Goal: Transaction & Acquisition: Register for event/course

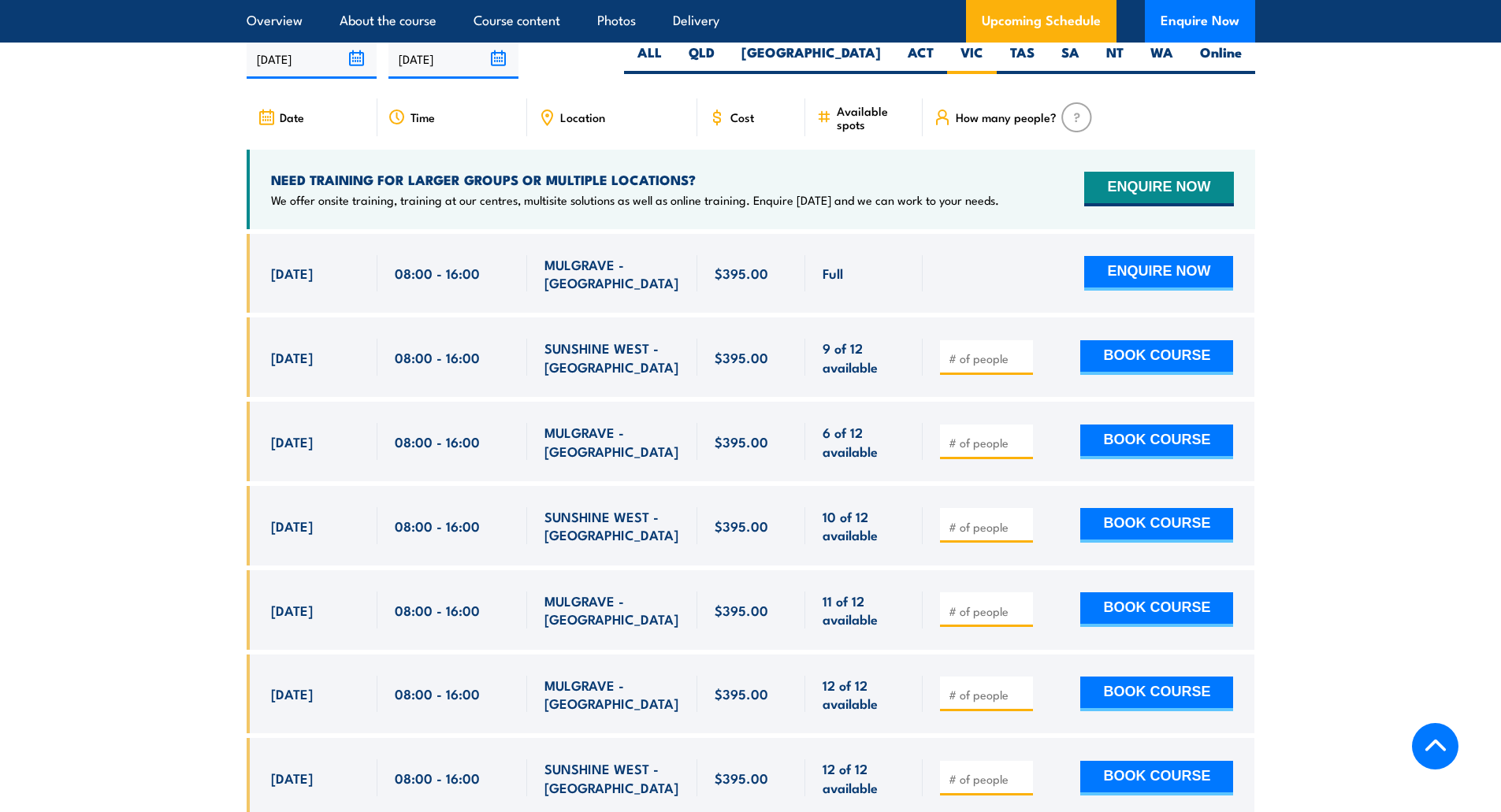
scroll to position [2926, 0]
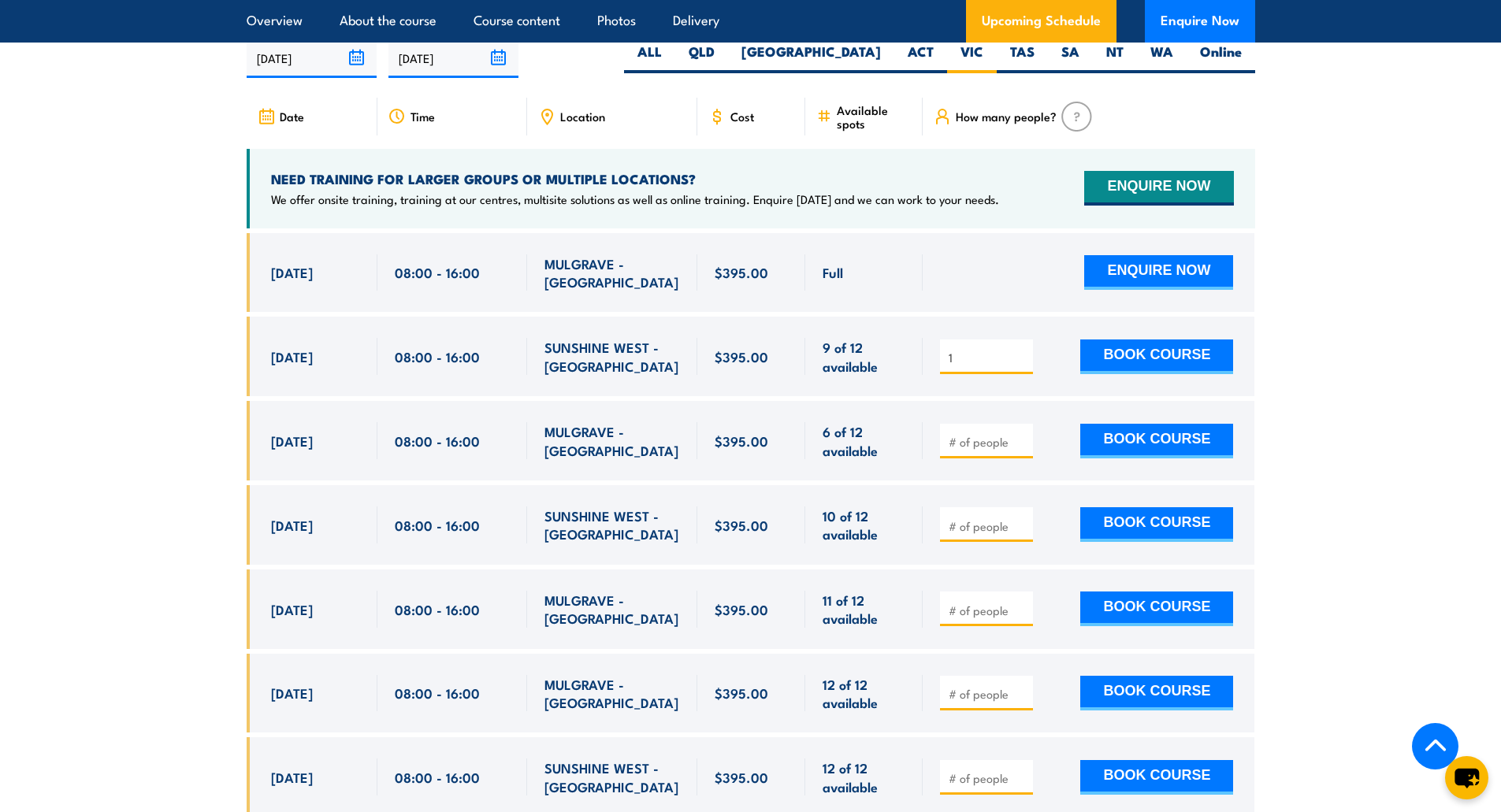
click at [1019, 365] on input "1" at bounding box center [987, 357] width 78 height 16
type input "2"
click at [1019, 365] on input "2" at bounding box center [987, 357] width 78 height 16
click at [1123, 374] on button "BOOK COURSE" at bounding box center [1156, 357] width 153 height 35
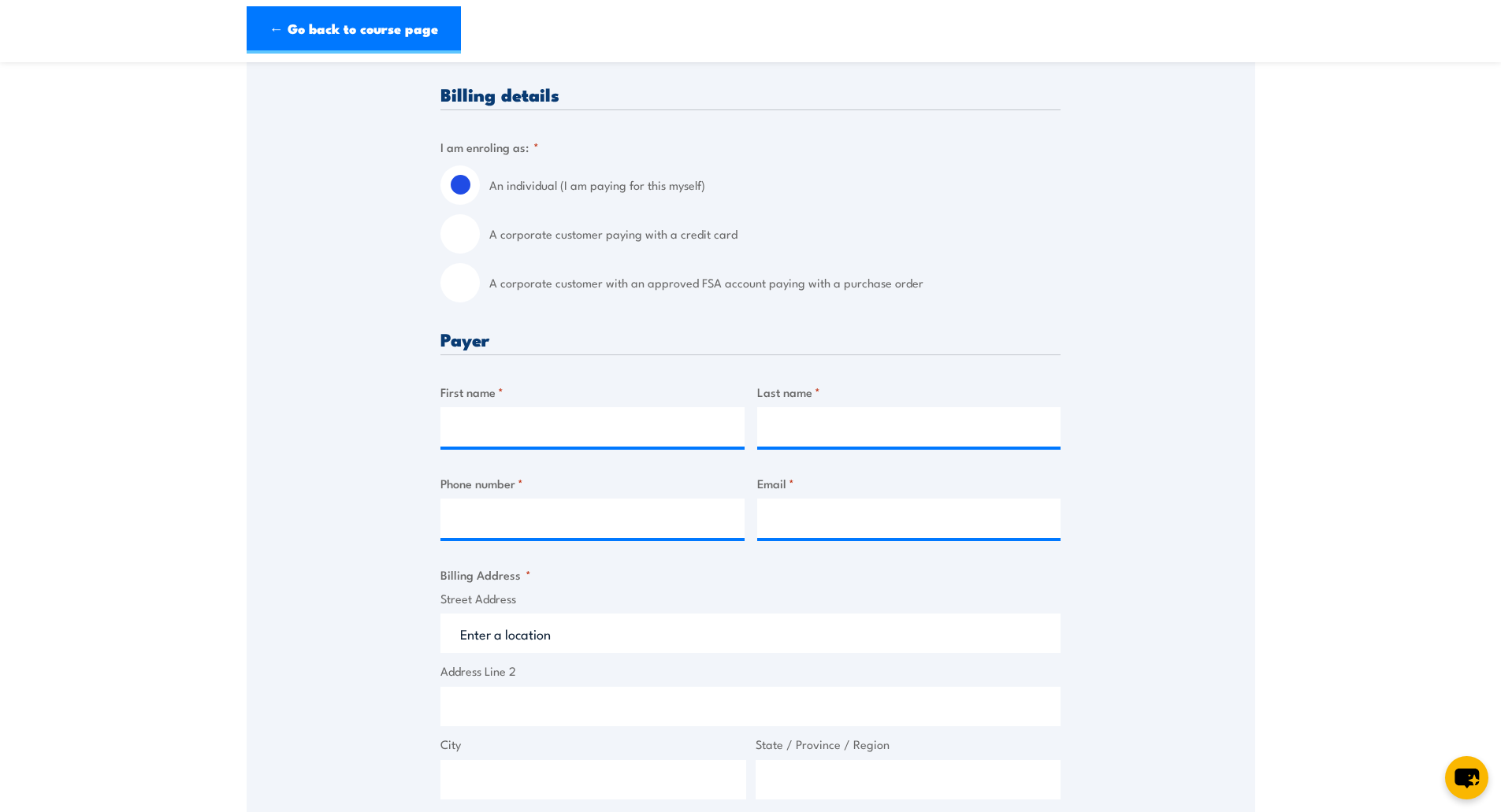
scroll to position [394, 0]
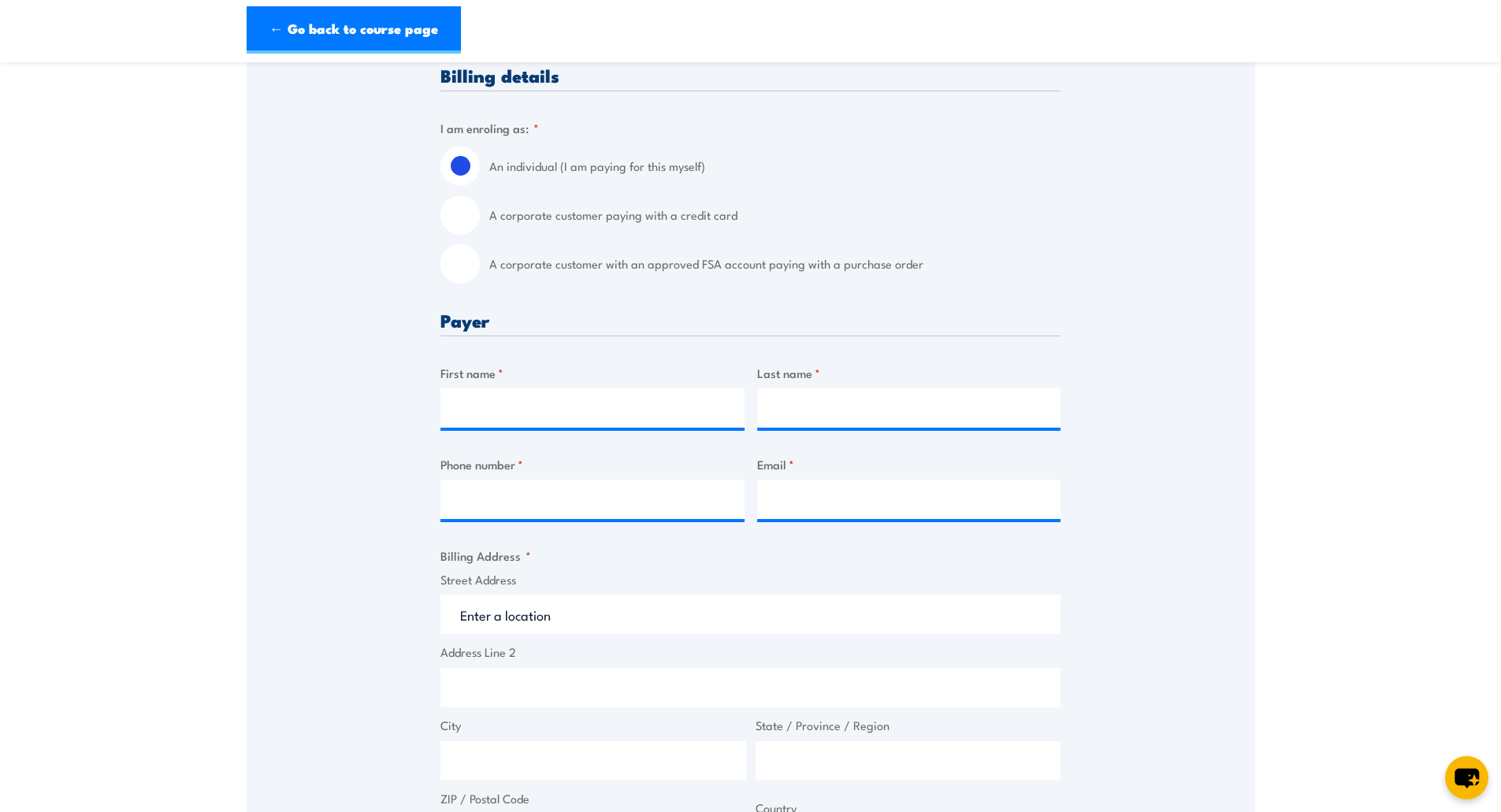
click at [463, 207] on input "A corporate customer paying with a credit card" at bounding box center [460, 215] width 40 height 40
radio input "true"
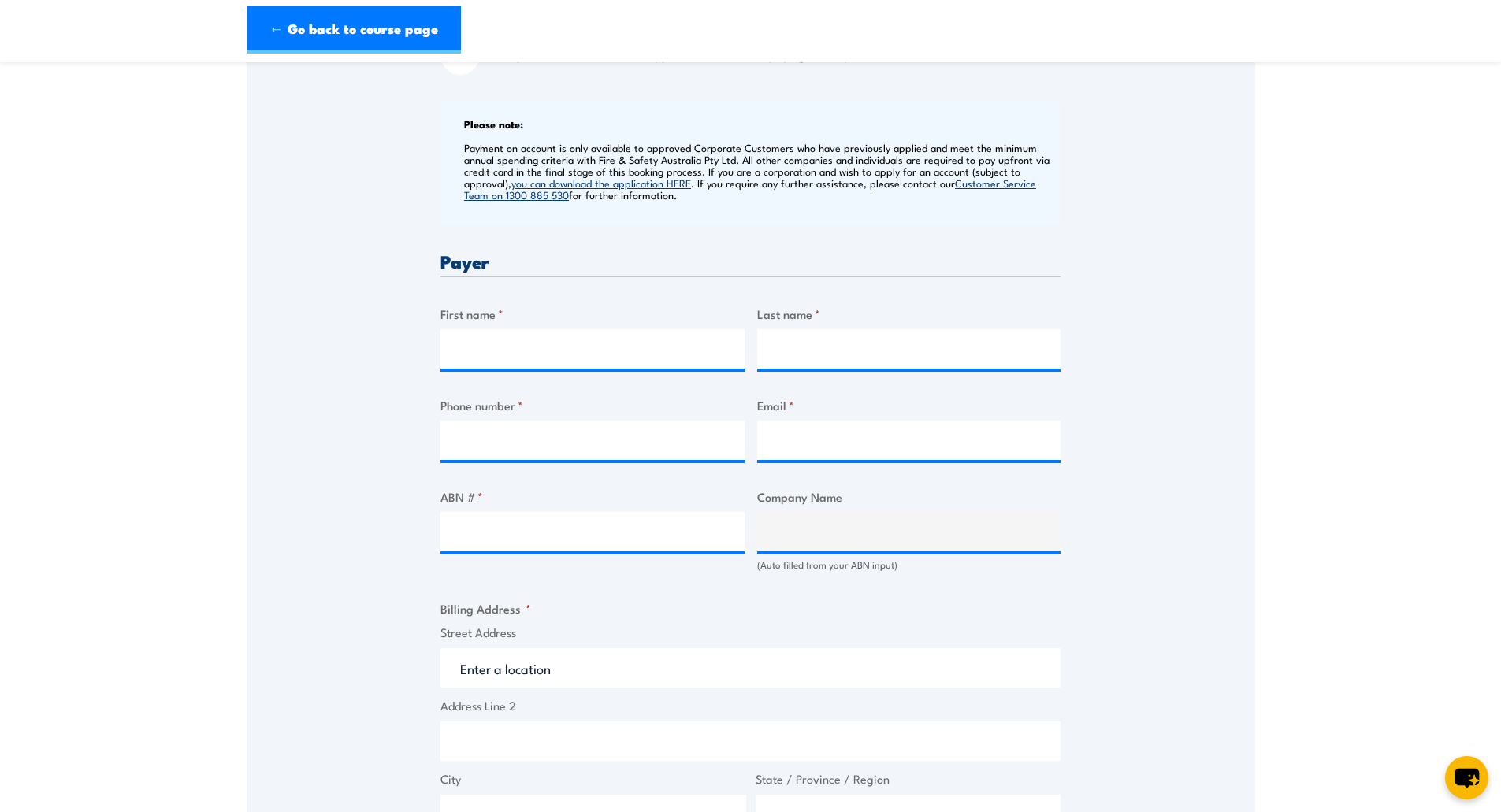
scroll to position [630, 0]
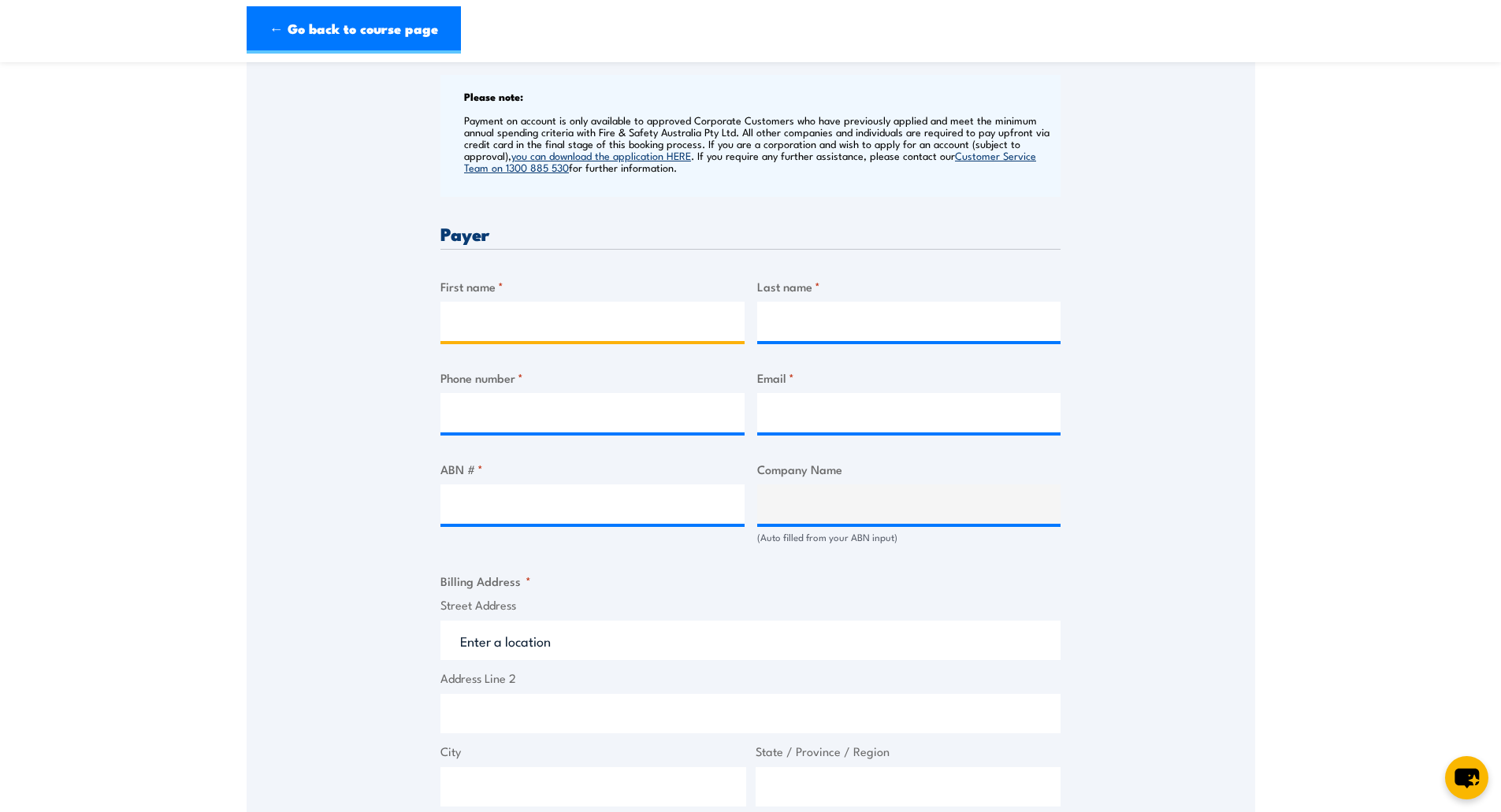
click at [513, 329] on input "First name *" at bounding box center [592, 321] width 304 height 40
type input "Shannen"
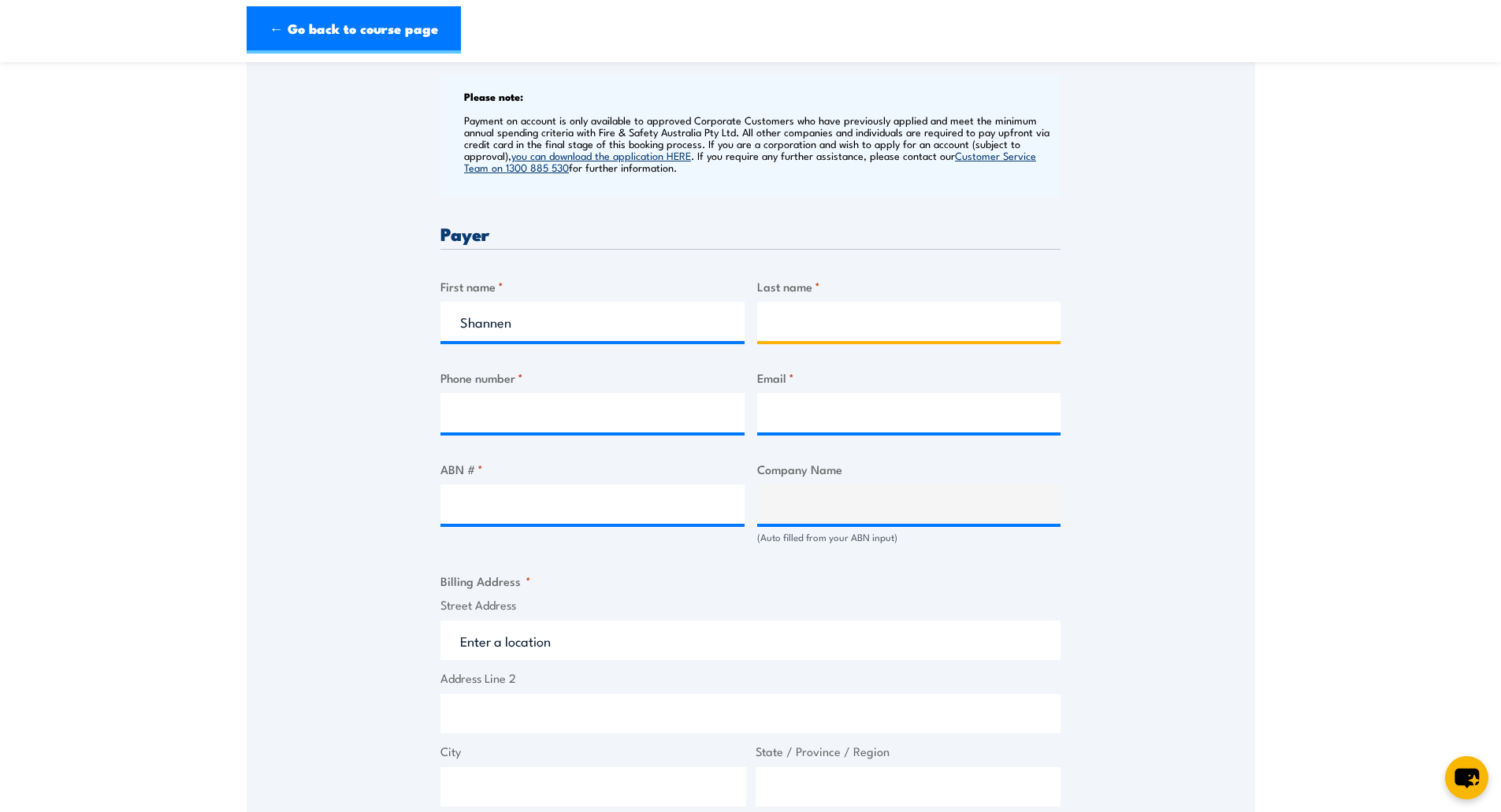
click at [871, 332] on input "Last name *" at bounding box center [909, 321] width 304 height 40
type input "D'Anvers"
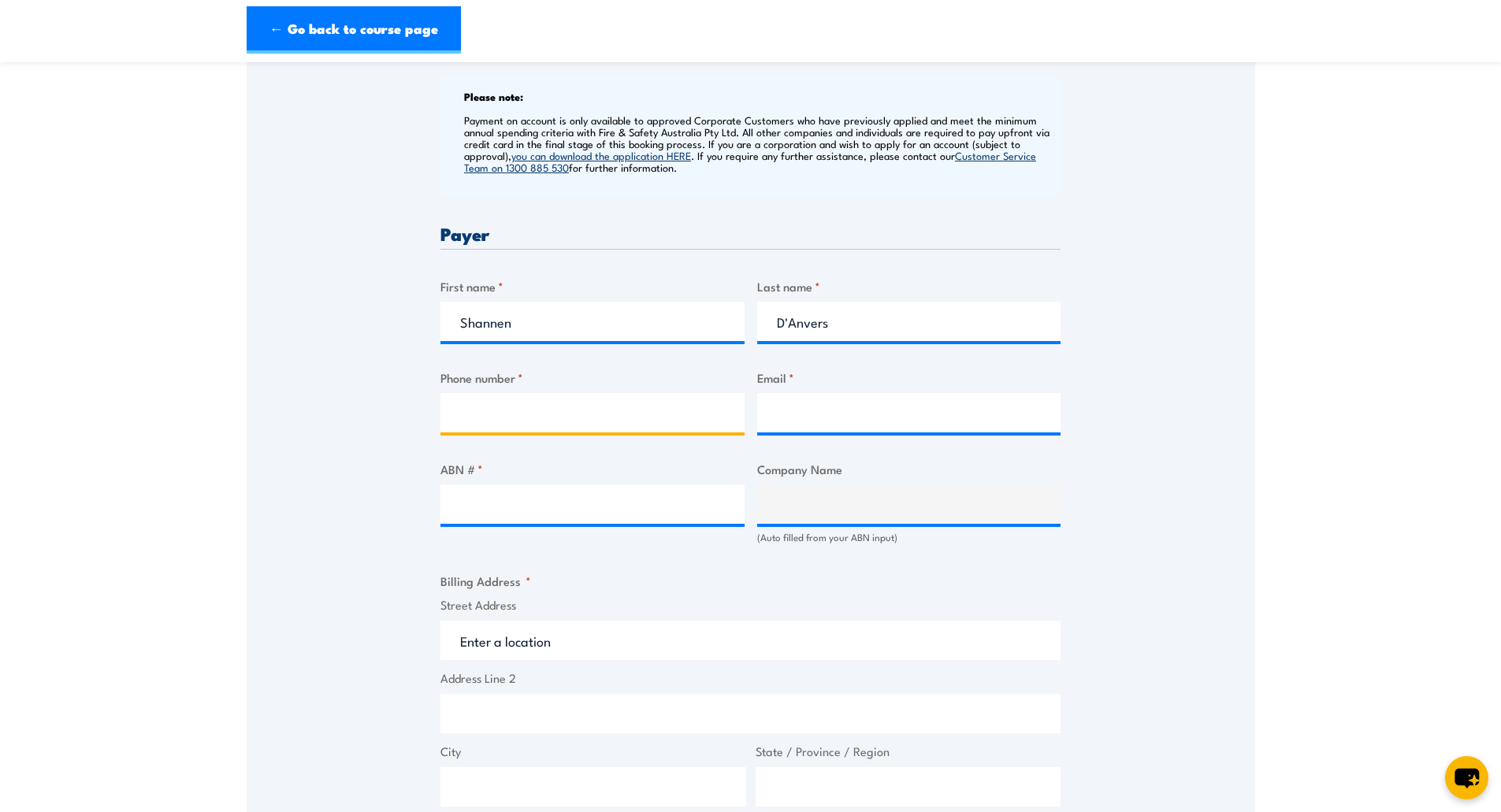
click at [552, 409] on input "Phone number *" at bounding box center [592, 413] width 304 height 40
type input "0452669538"
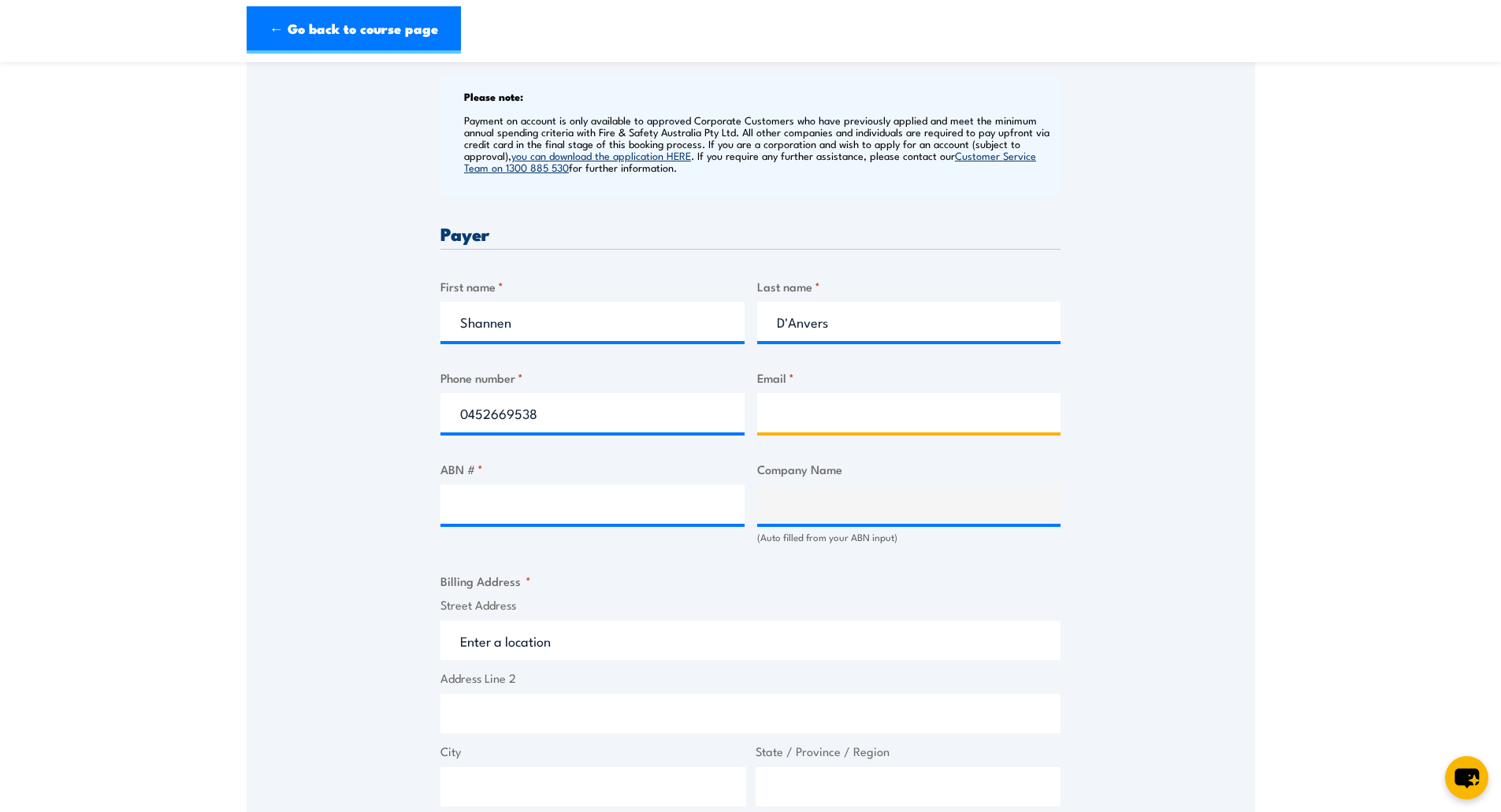
click at [796, 408] on input "Email *" at bounding box center [909, 413] width 304 height 40
paste input "[EMAIL_ADDRESS][DOMAIN_NAME]"
type input "[EMAIL_ADDRESS][DOMAIN_NAME]"
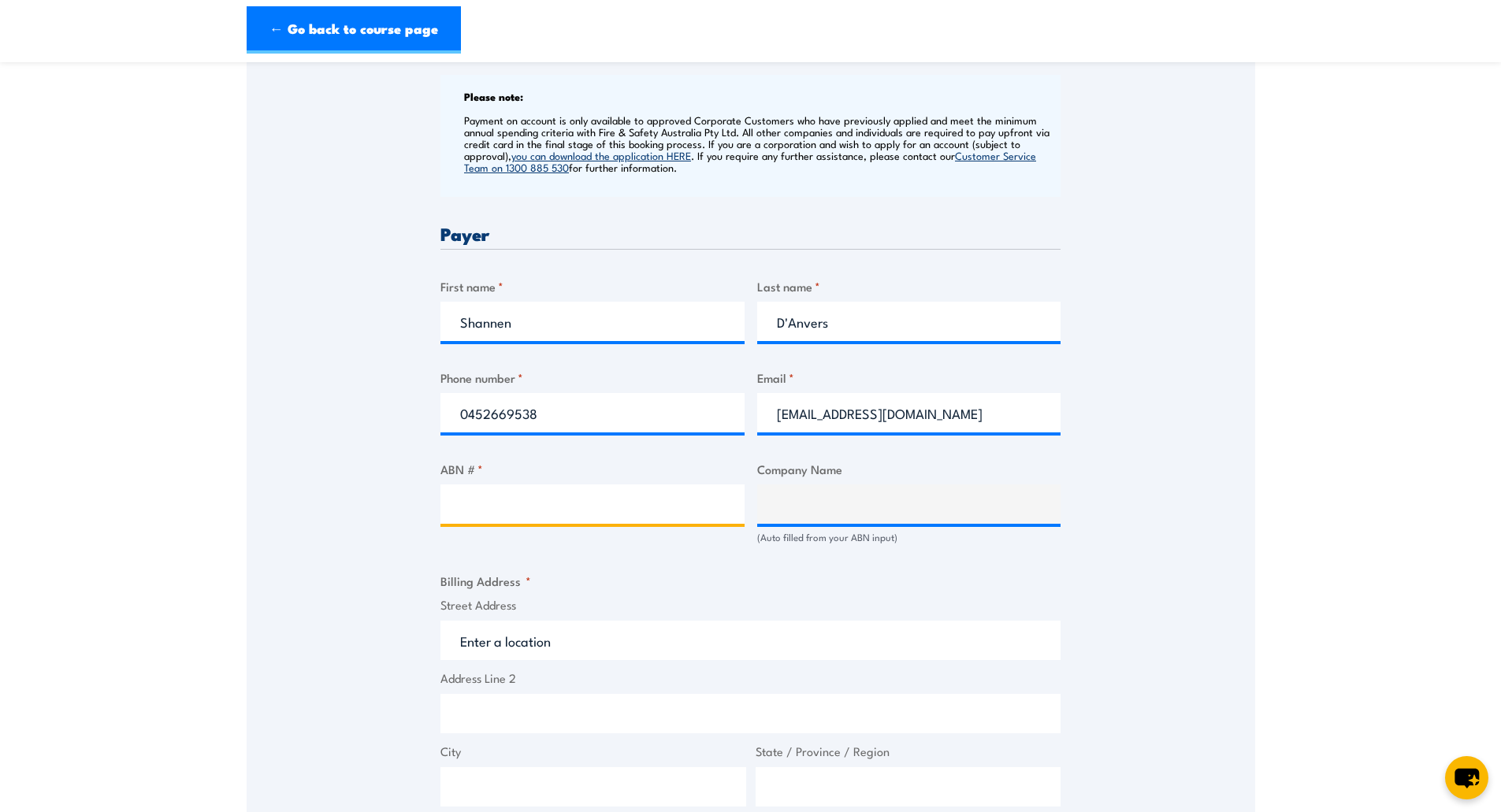
click at [486, 510] on input "ABN # *" at bounding box center [592, 504] width 304 height 40
paste input "94762343962"
type input "94762343962"
click at [496, 709] on input "Address Line 2" at bounding box center [750, 721] width 620 height 40
type input "SPARK NEL DC JV"
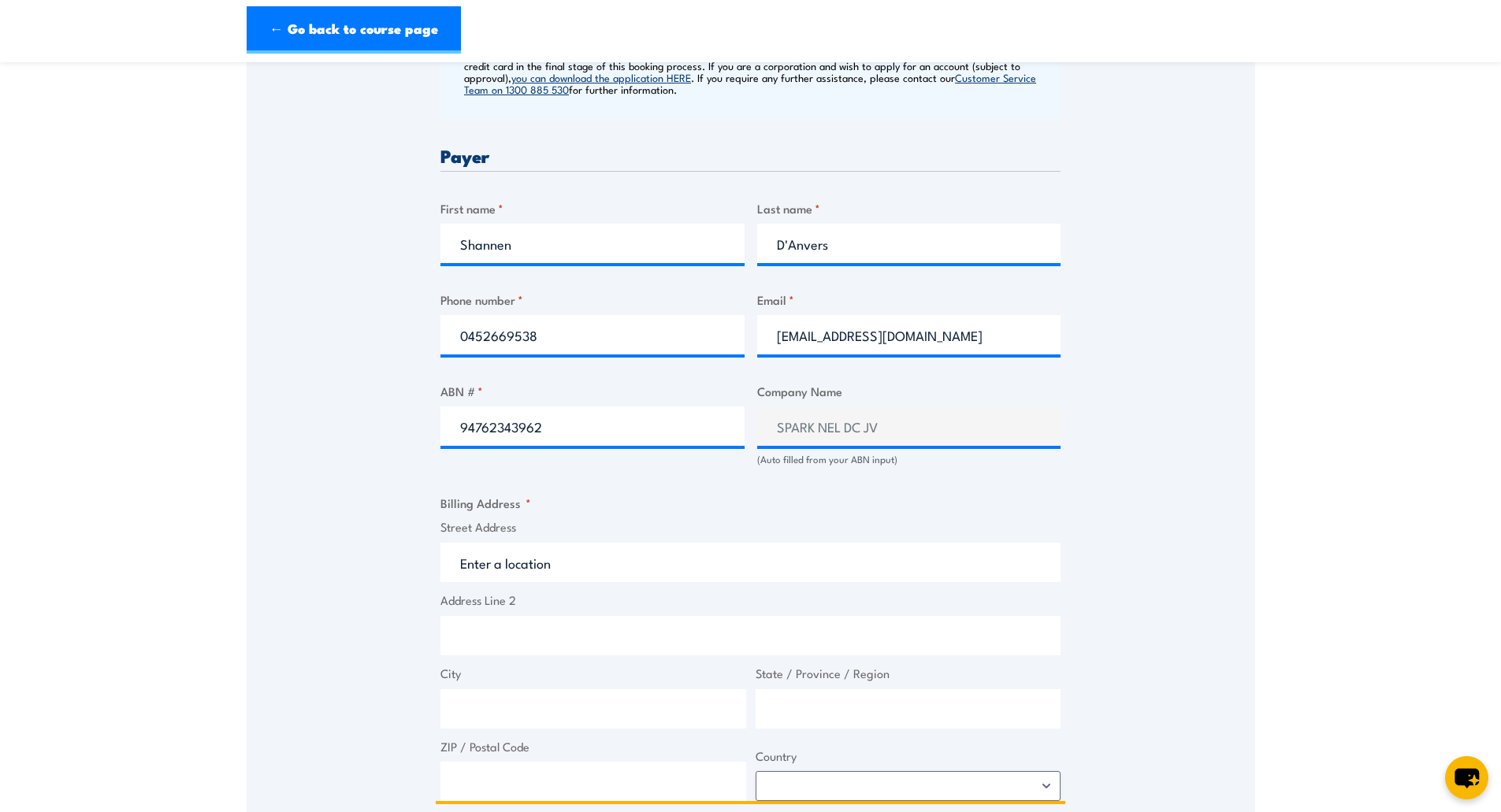
scroll to position [709, 0]
type input "452 Johnston Street"
drag, startPoint x: 598, startPoint y: 624, endPoint x: 134, endPoint y: 620, distance: 464.0
click at [134, 620] on section "Inspect and test fire blankets and fire extinguishers Training 5 November 2025 …" at bounding box center [750, 382] width 1501 height 2025
click at [568, 568] on input "Street Address" at bounding box center [750, 562] width 620 height 40
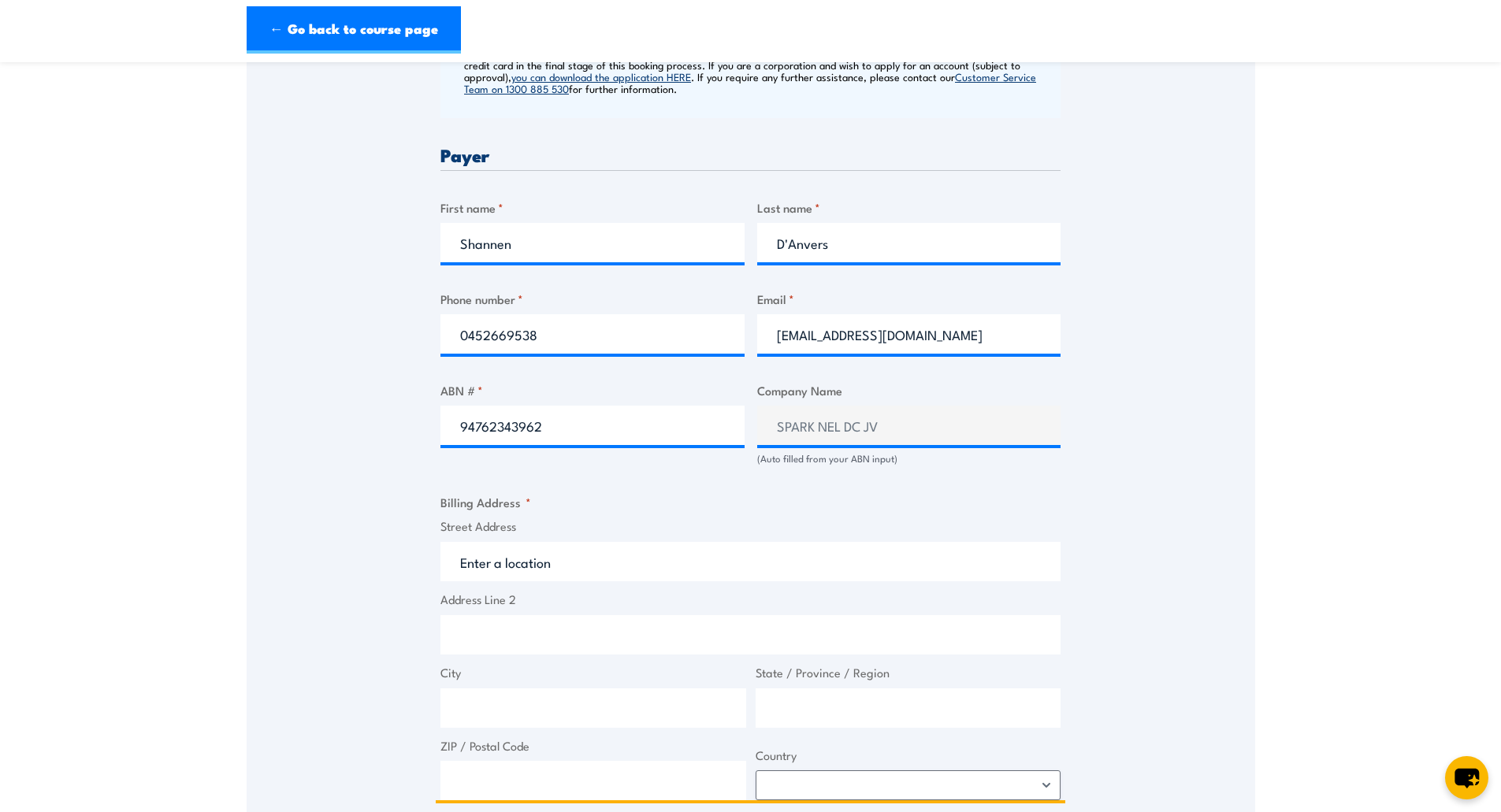
paste input "452 Johnston Street"
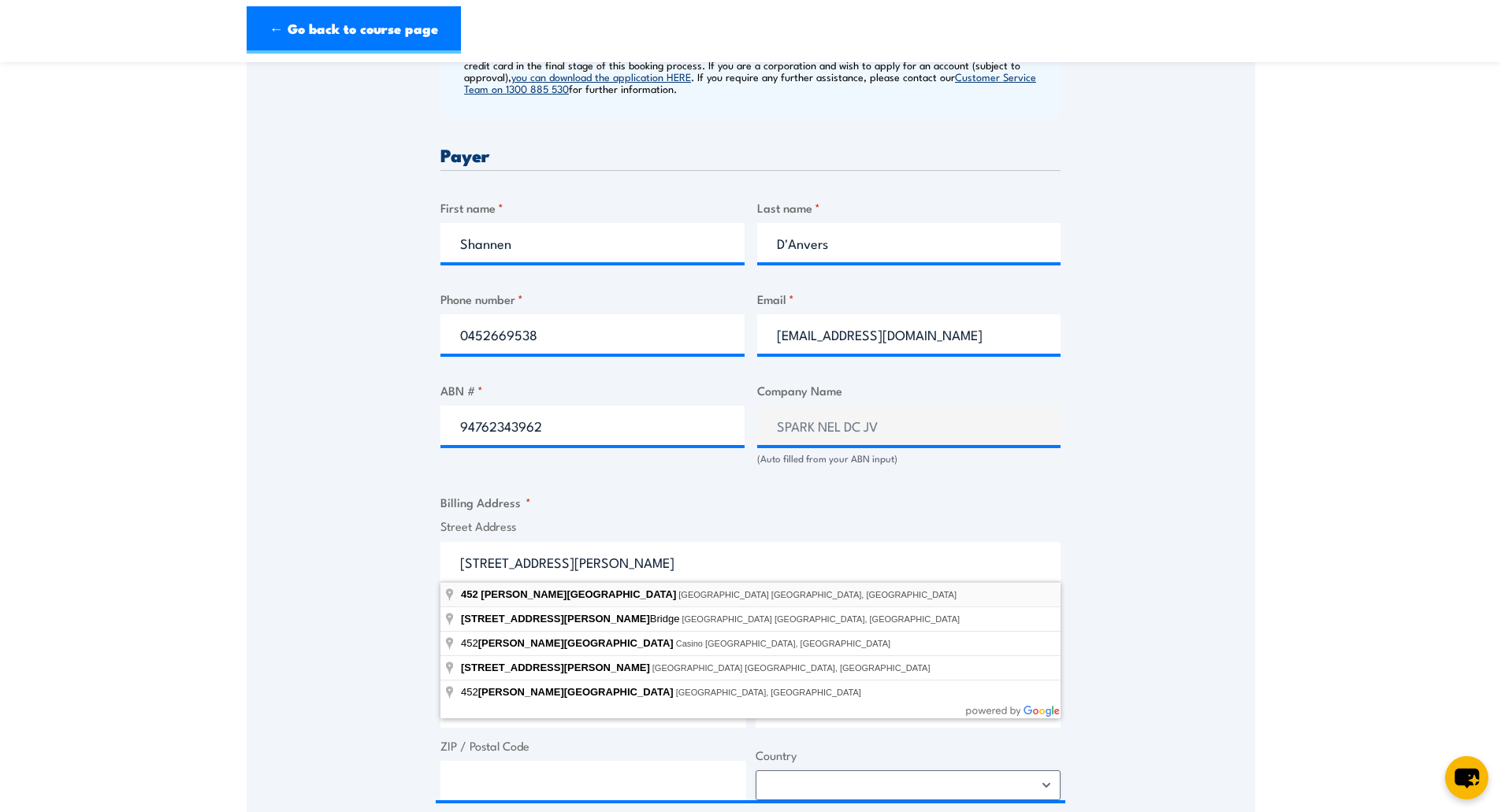
type input "452 Johnston Street, Abbotsford VIC, Australia"
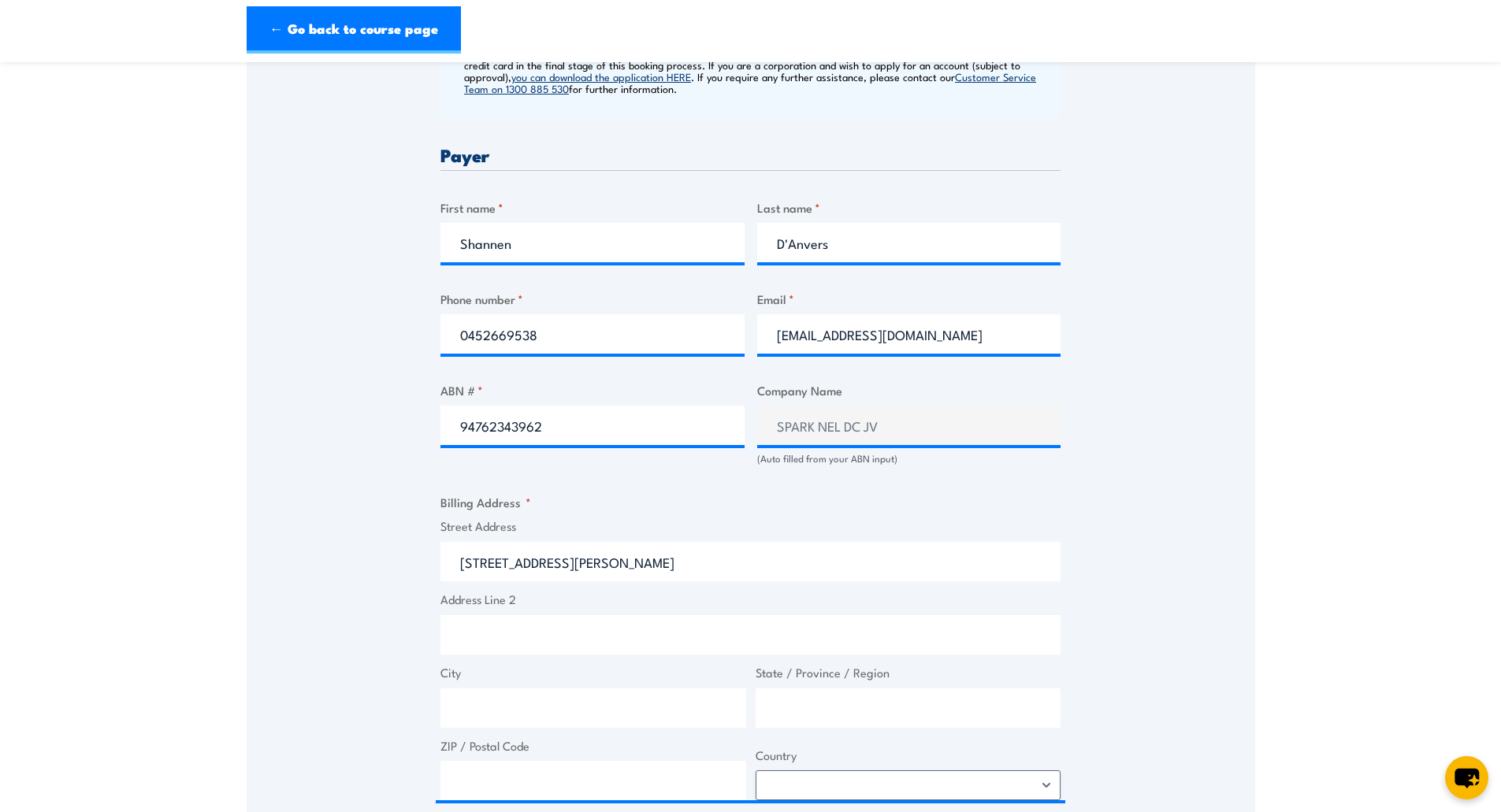
type input "452 Johnston St"
type input "Abbotsford"
type input "Victoria"
type input "3067"
select select "Australia"
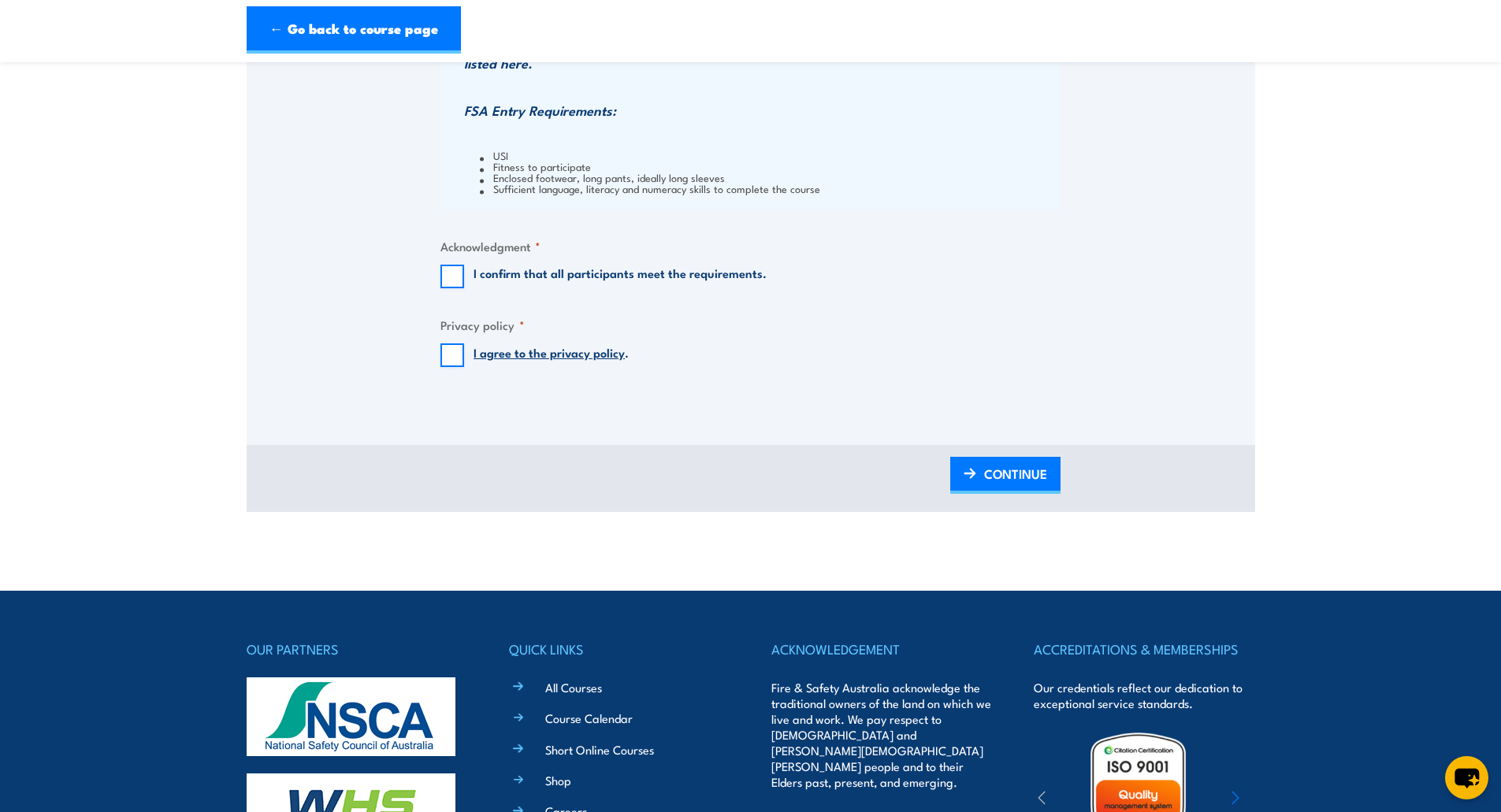
scroll to position [1594, 0]
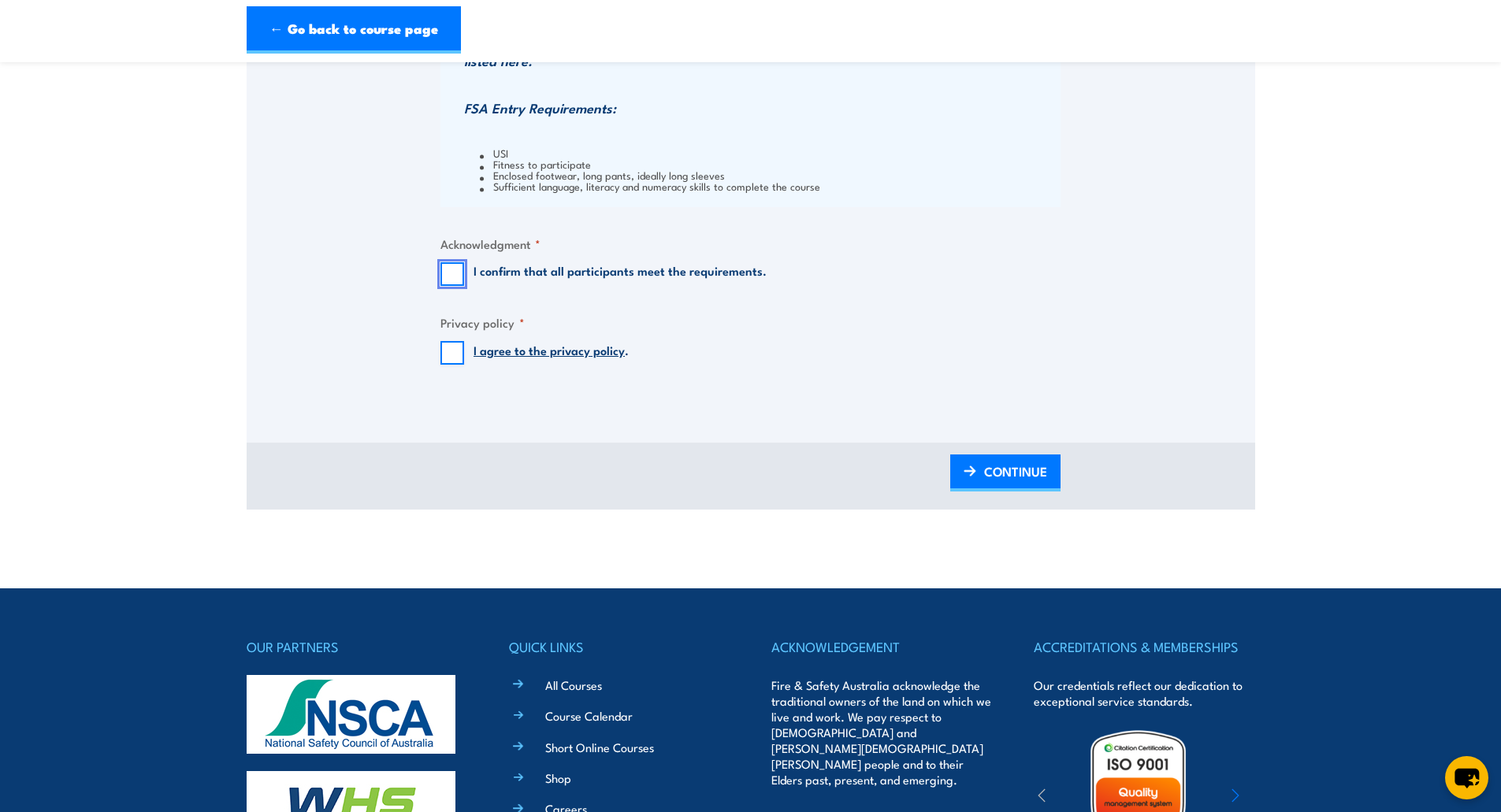
click at [453, 266] on input "I confirm that all participants meet the requirements." at bounding box center [452, 274] width 24 height 24
checkbox input "true"
click at [453, 352] on input "I agree to the privacy policy ." at bounding box center [452, 353] width 24 height 24
checkbox input "true"
click at [998, 481] on span "CONTINUE" at bounding box center [1015, 471] width 63 height 42
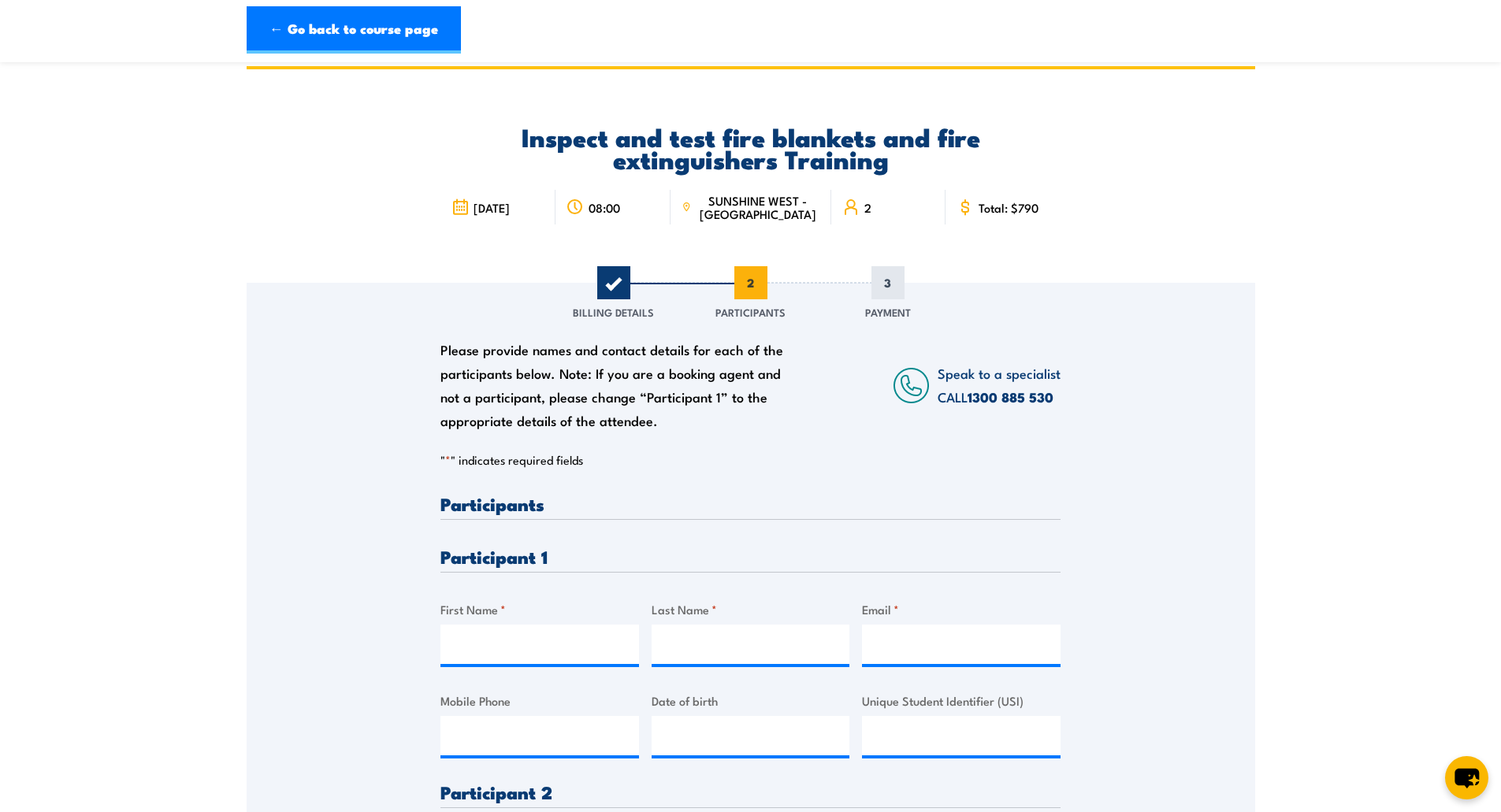
scroll to position [0, 0]
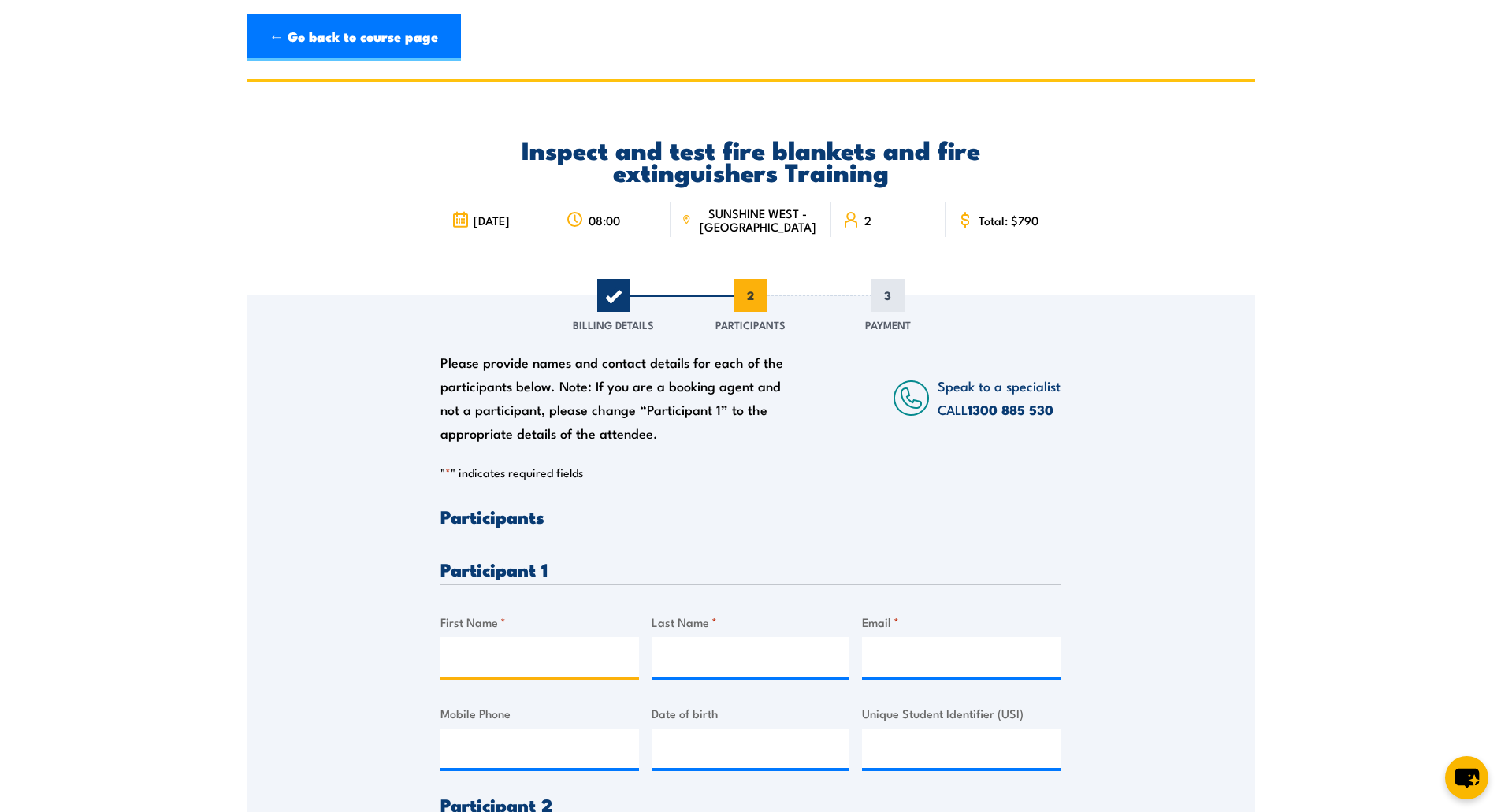
click at [468, 664] on input "First Name *" at bounding box center [539, 657] width 198 height 40
paste input "Grace Peters"
click at [533, 654] on input "Grace Peters" at bounding box center [539, 657] width 198 height 40
click at [520, 658] on input "Grace Peters" at bounding box center [539, 657] width 198 height 40
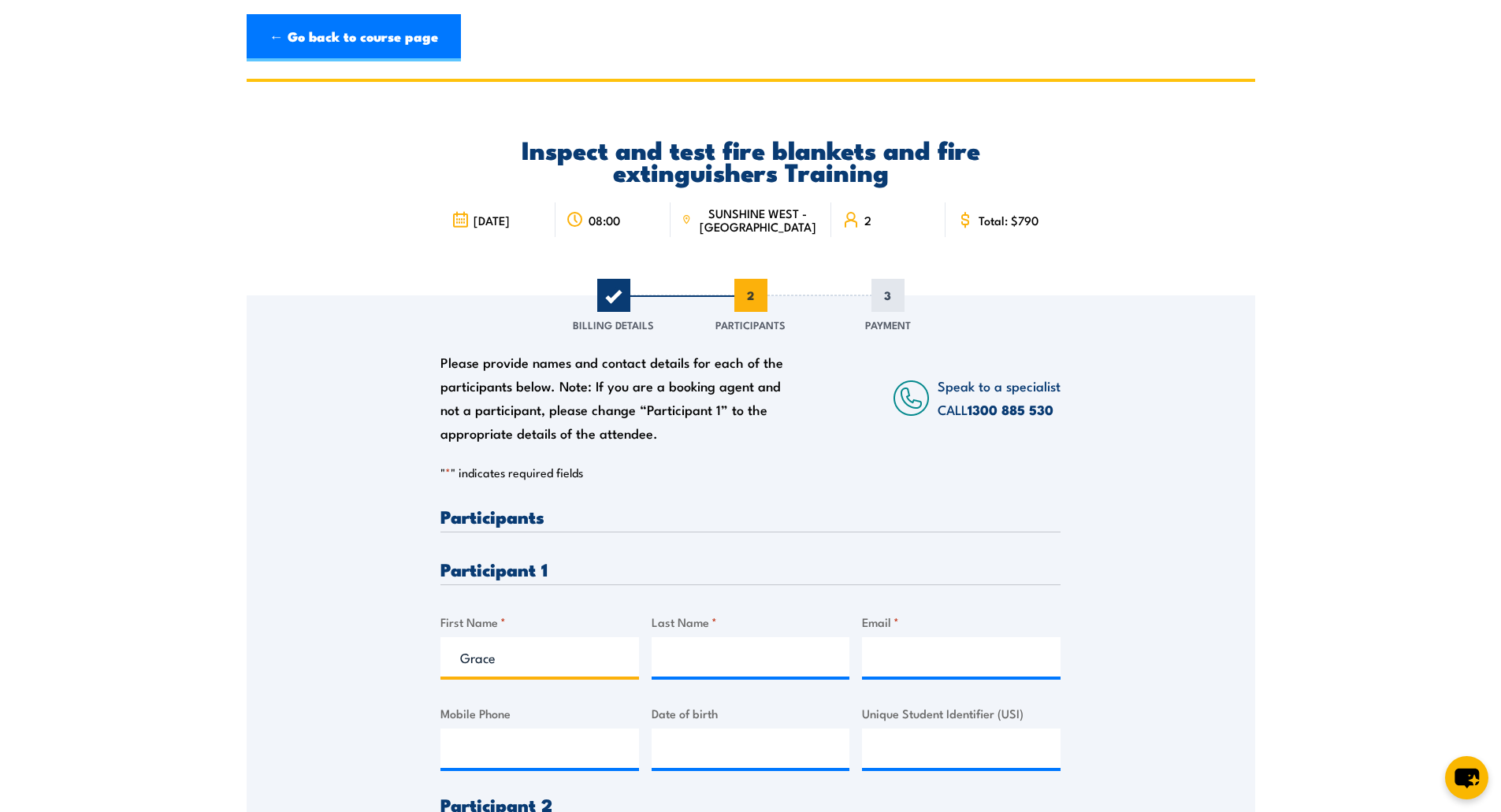
type input "Grace"
click at [788, 654] on input "Last Name *" at bounding box center [751, 657] width 198 height 40
paste input "Peters"
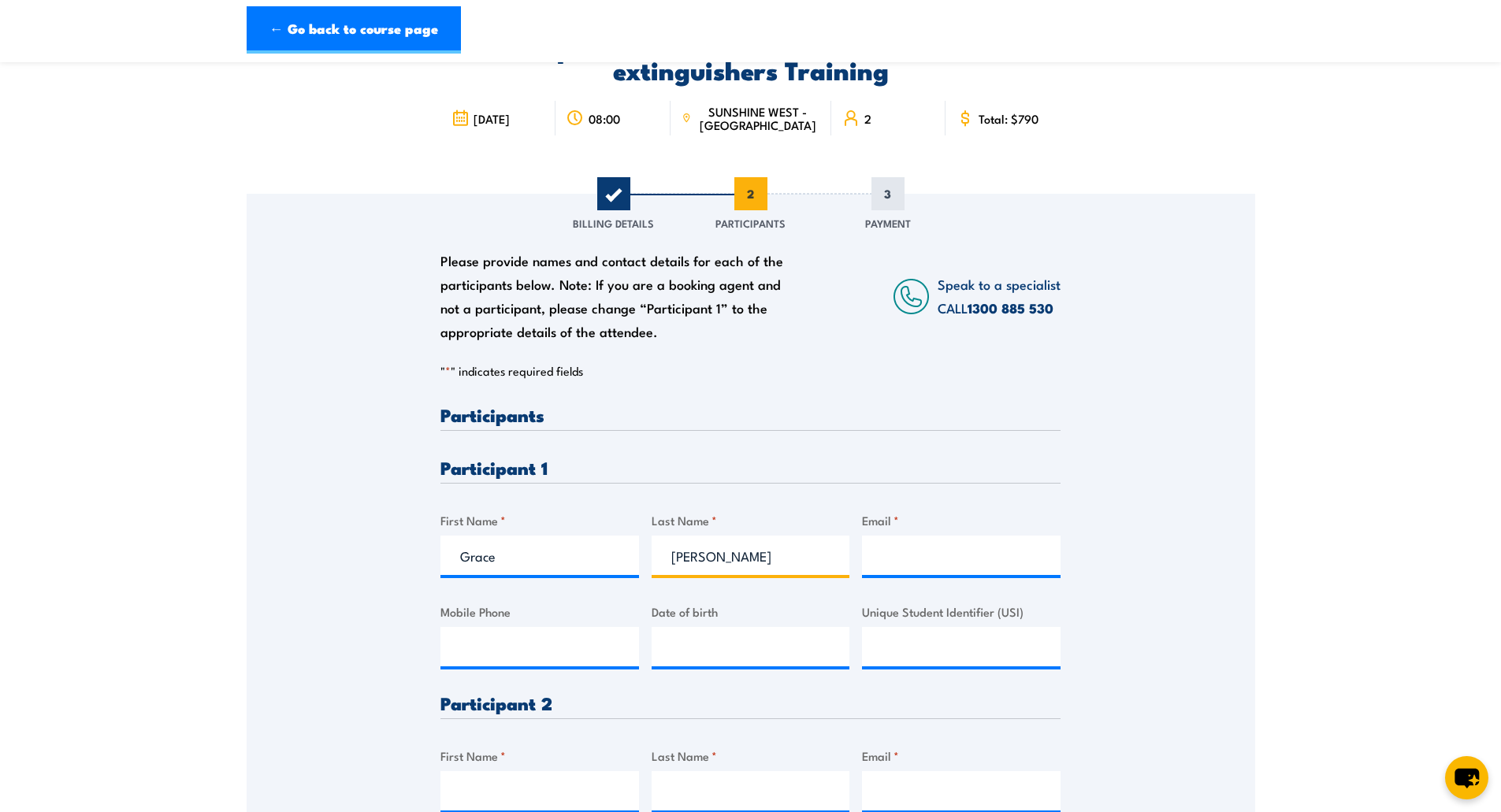
scroll to position [158, 0]
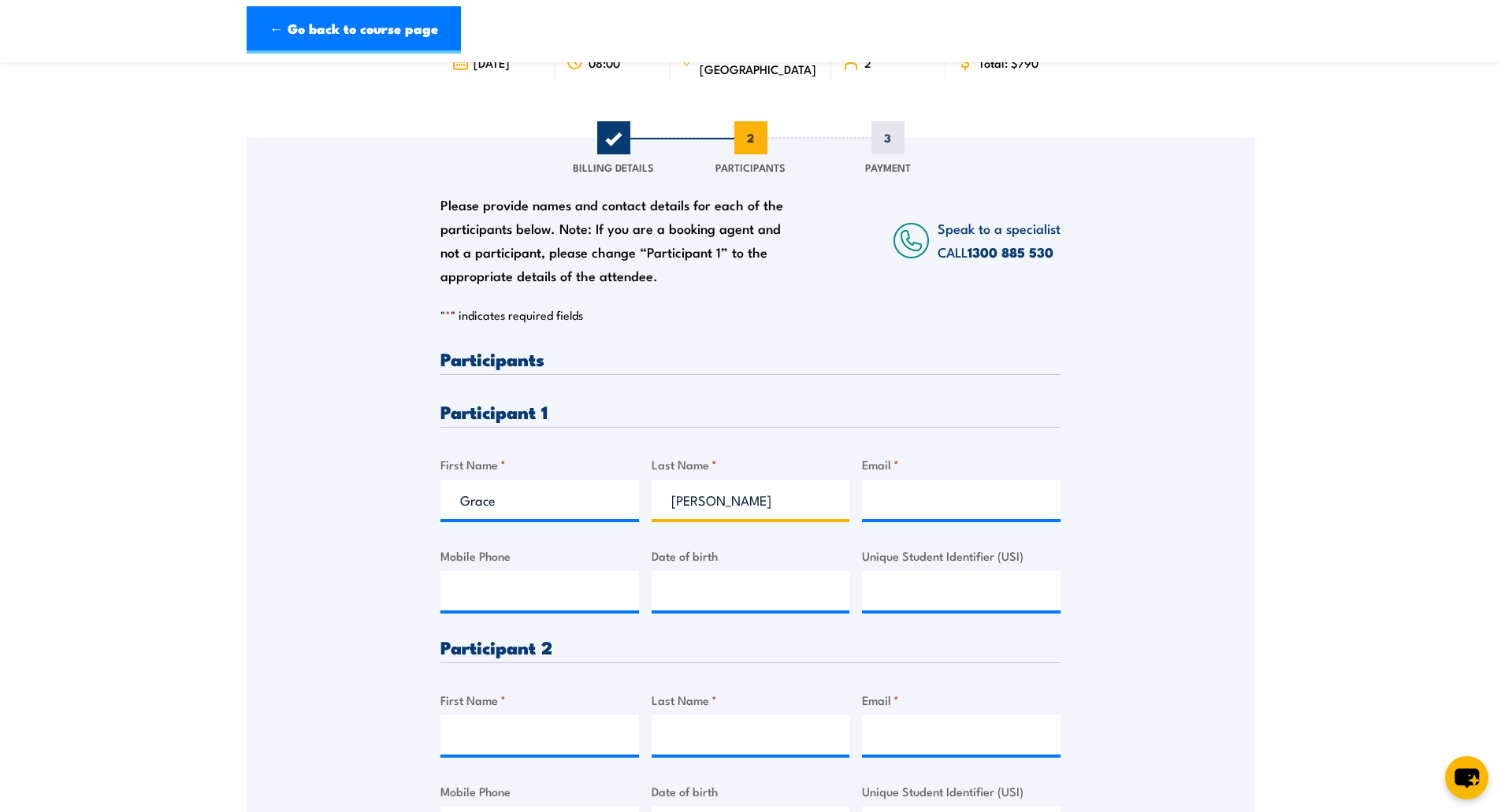
type input "Peters"
click at [933, 488] on input "Email *" at bounding box center [961, 500] width 198 height 40
paste input "grace.peters@sparknel-dc.com.au"
type input "grace.peters@sparknel-dc.com.au"
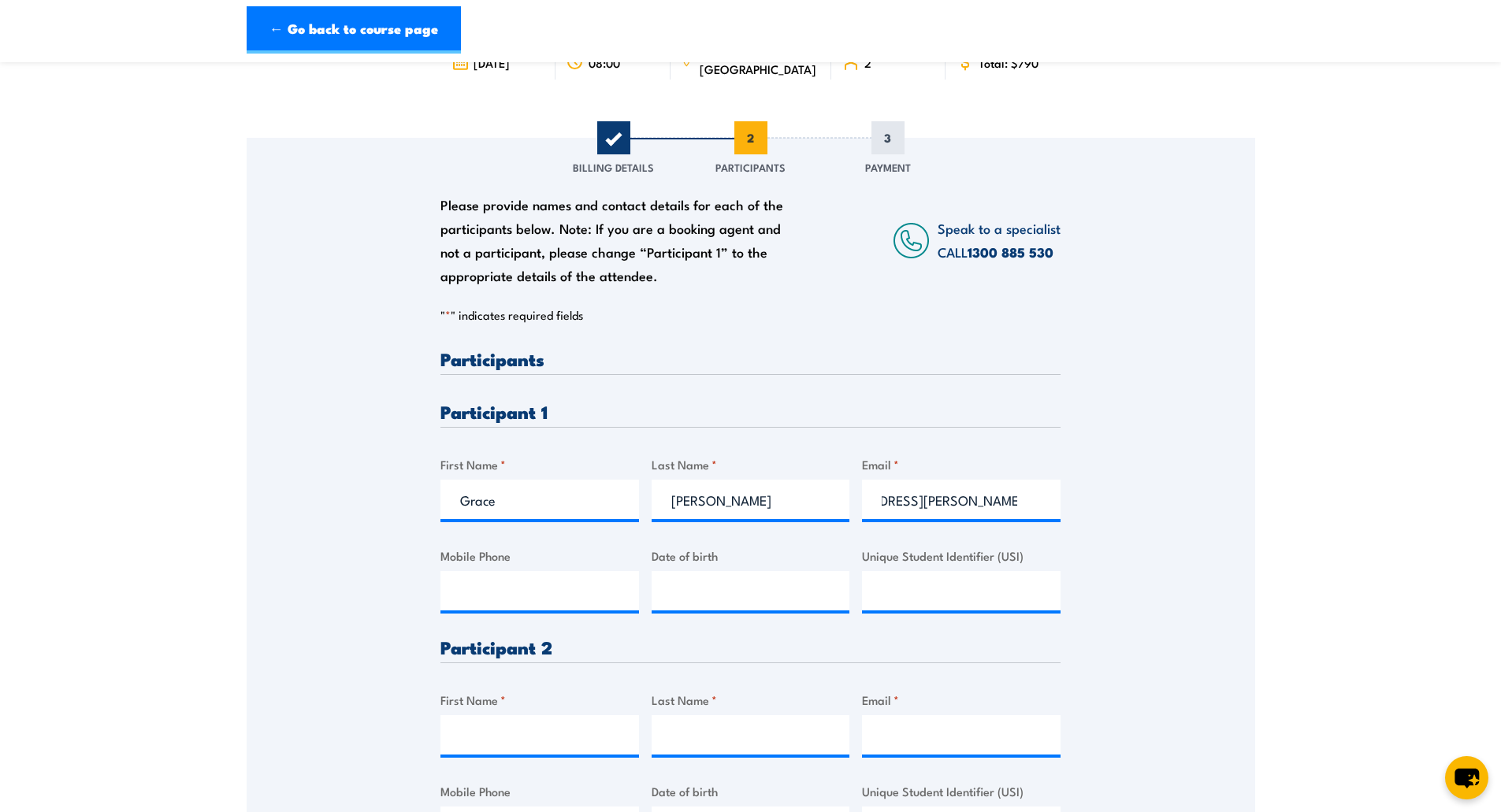
scroll to position [0, 0]
click at [576, 578] on input "Mobile Phone" at bounding box center [539, 591] width 198 height 40
paste input "0435 844 362"
type input "0435 844 362"
click at [501, 513] on input "Grace" at bounding box center [539, 500] width 198 height 40
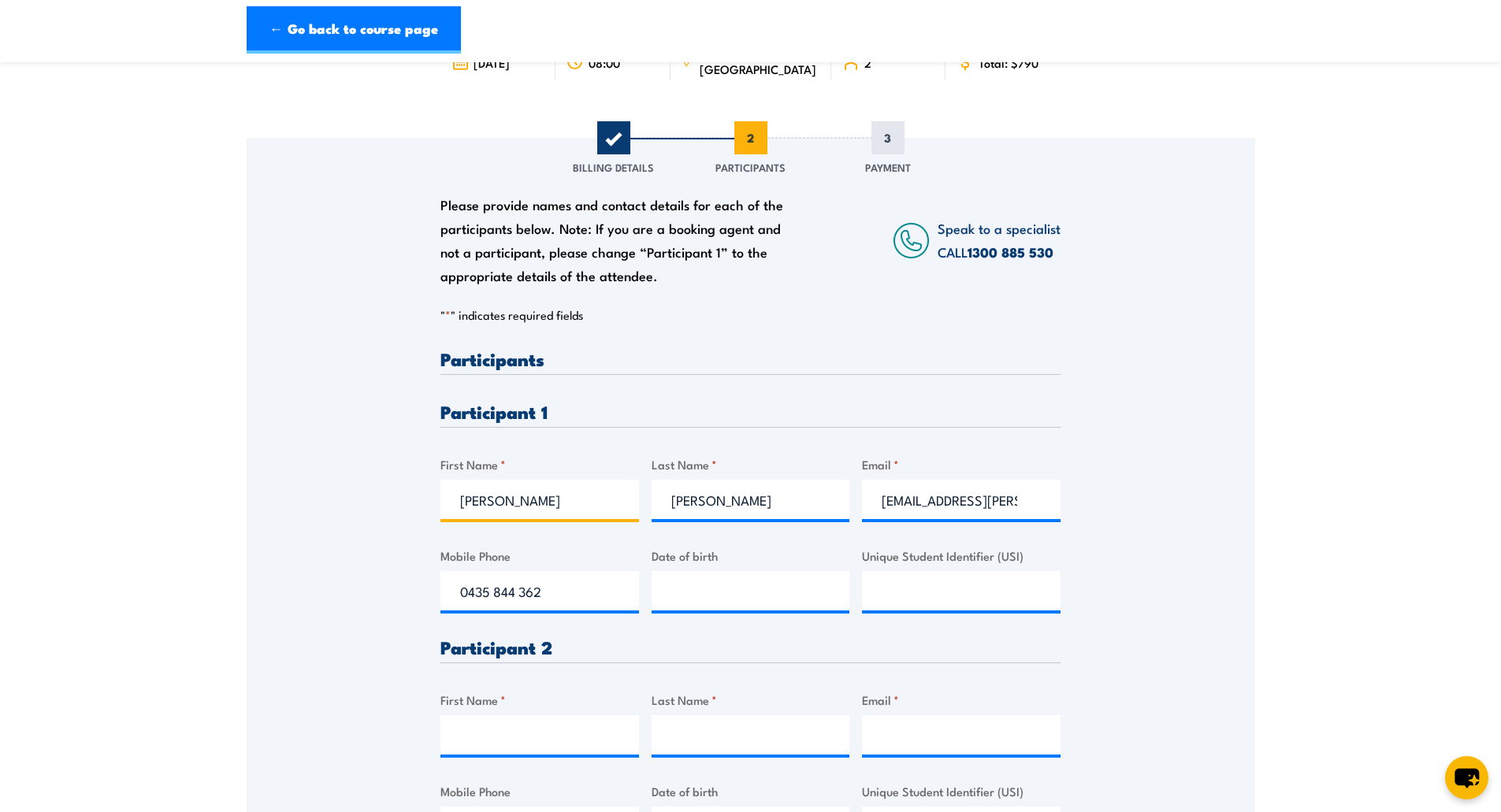
type input "Gracie"
click at [736, 589] on input "__/__/____" at bounding box center [751, 591] width 198 height 40
click at [667, 597] on input "__/__/____" at bounding box center [751, 591] width 198 height 40
type input "01/09/1991"
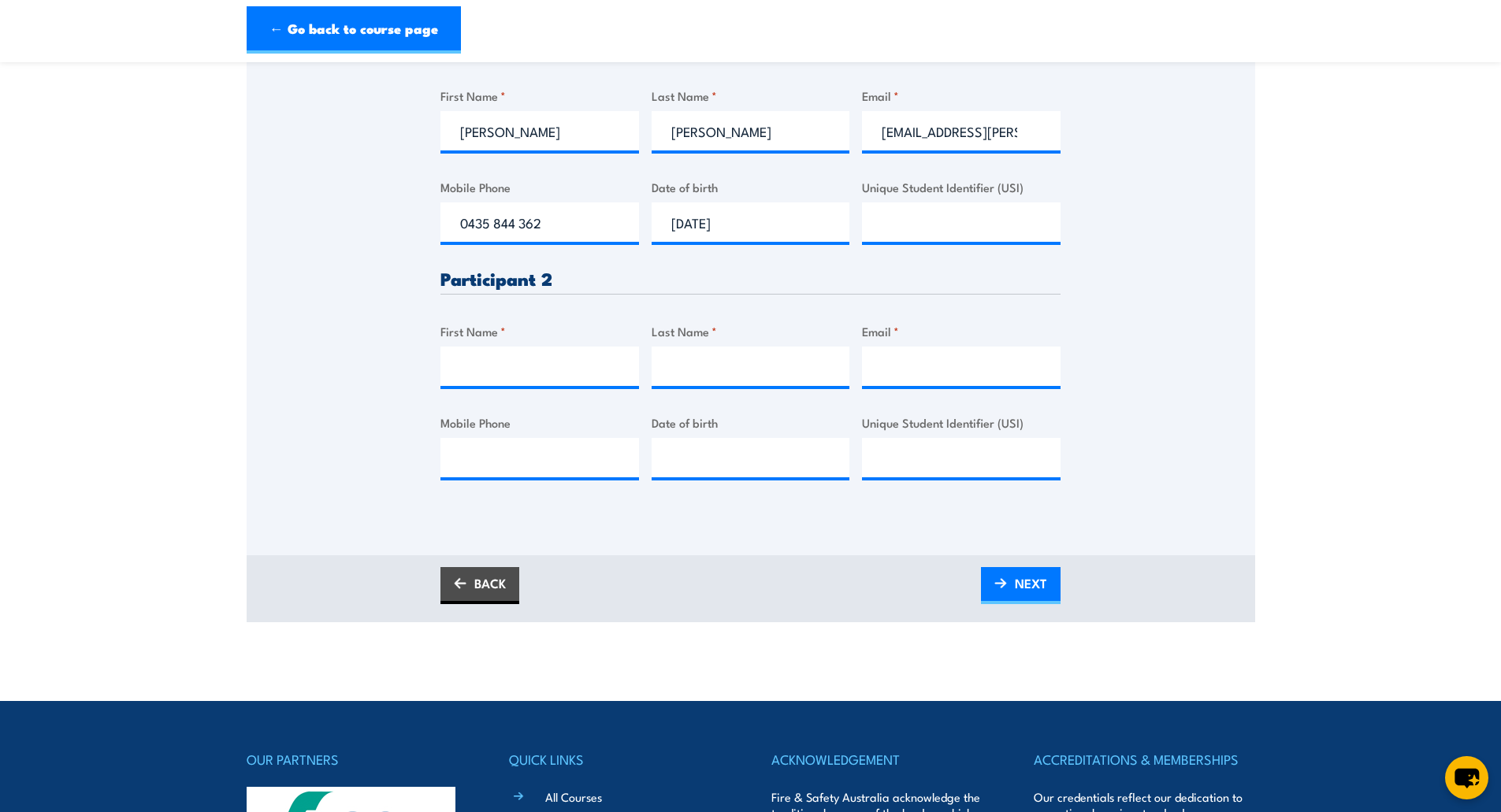
scroll to position [552, 0]
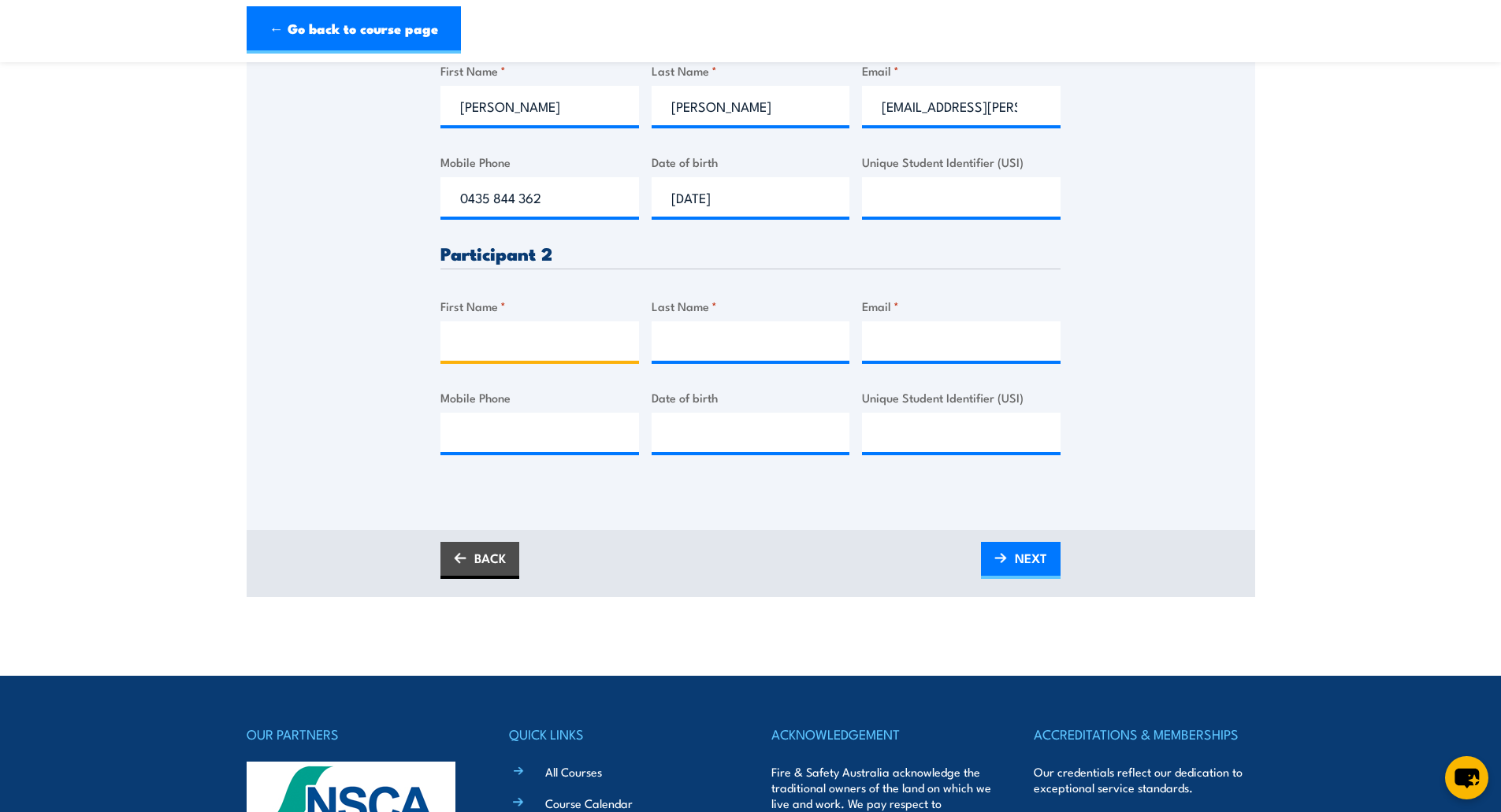
click at [463, 346] on input "First Name *" at bounding box center [539, 341] width 198 height 40
paste input "Stacie Mez"
click at [492, 339] on input "Stacie Mez" at bounding box center [539, 341] width 198 height 40
click at [515, 340] on input "Stacie Mez" at bounding box center [539, 341] width 198 height 40
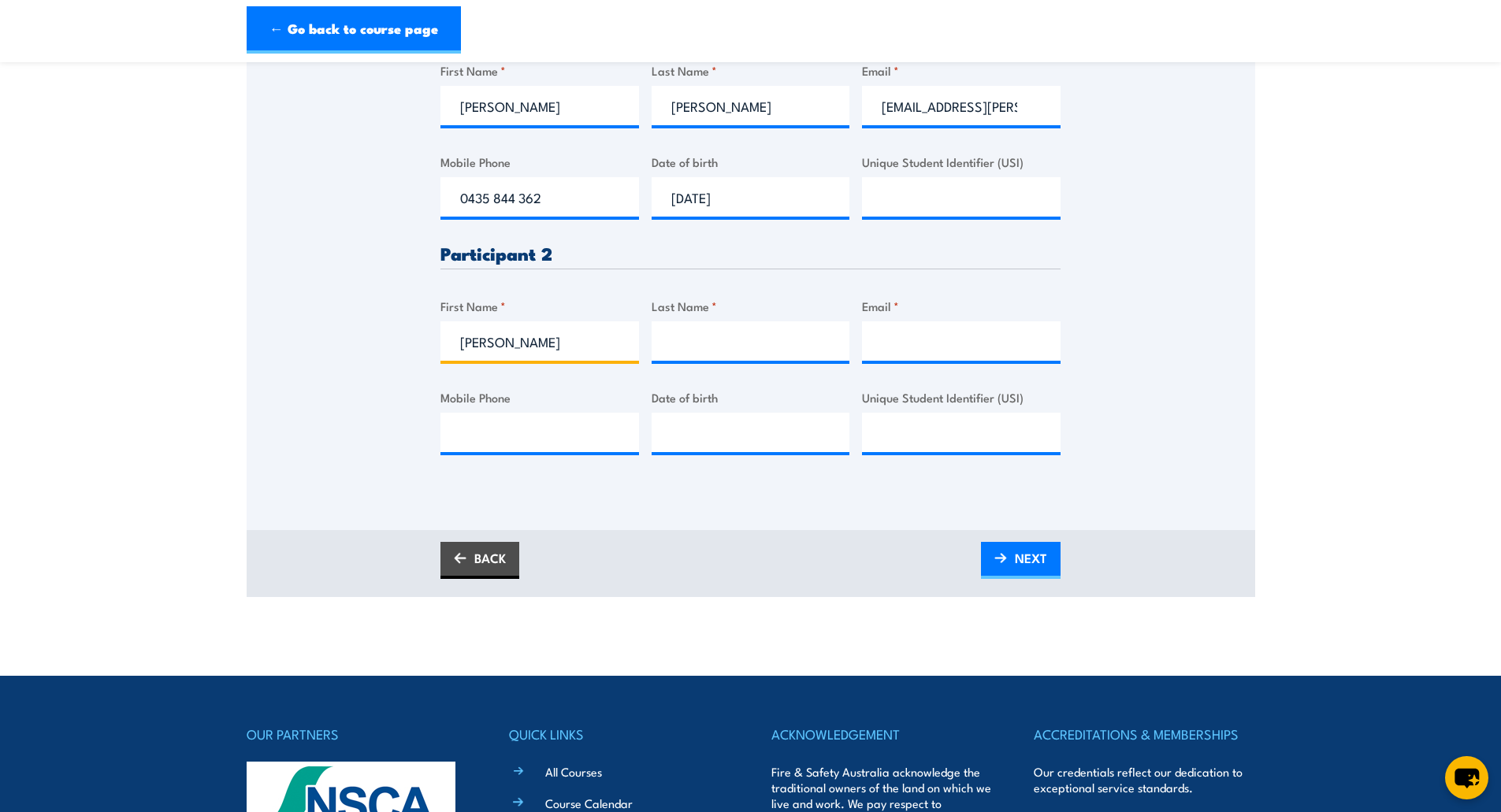
type input "Stacie"
click at [715, 331] on input "Last Name *" at bounding box center [751, 341] width 198 height 40
paste input "Mez"
type input "Mez"
click at [854, 346] on div "Please provide names and contact details for each of the participants below. No…" at bounding box center [750, 218] width 620 height 524
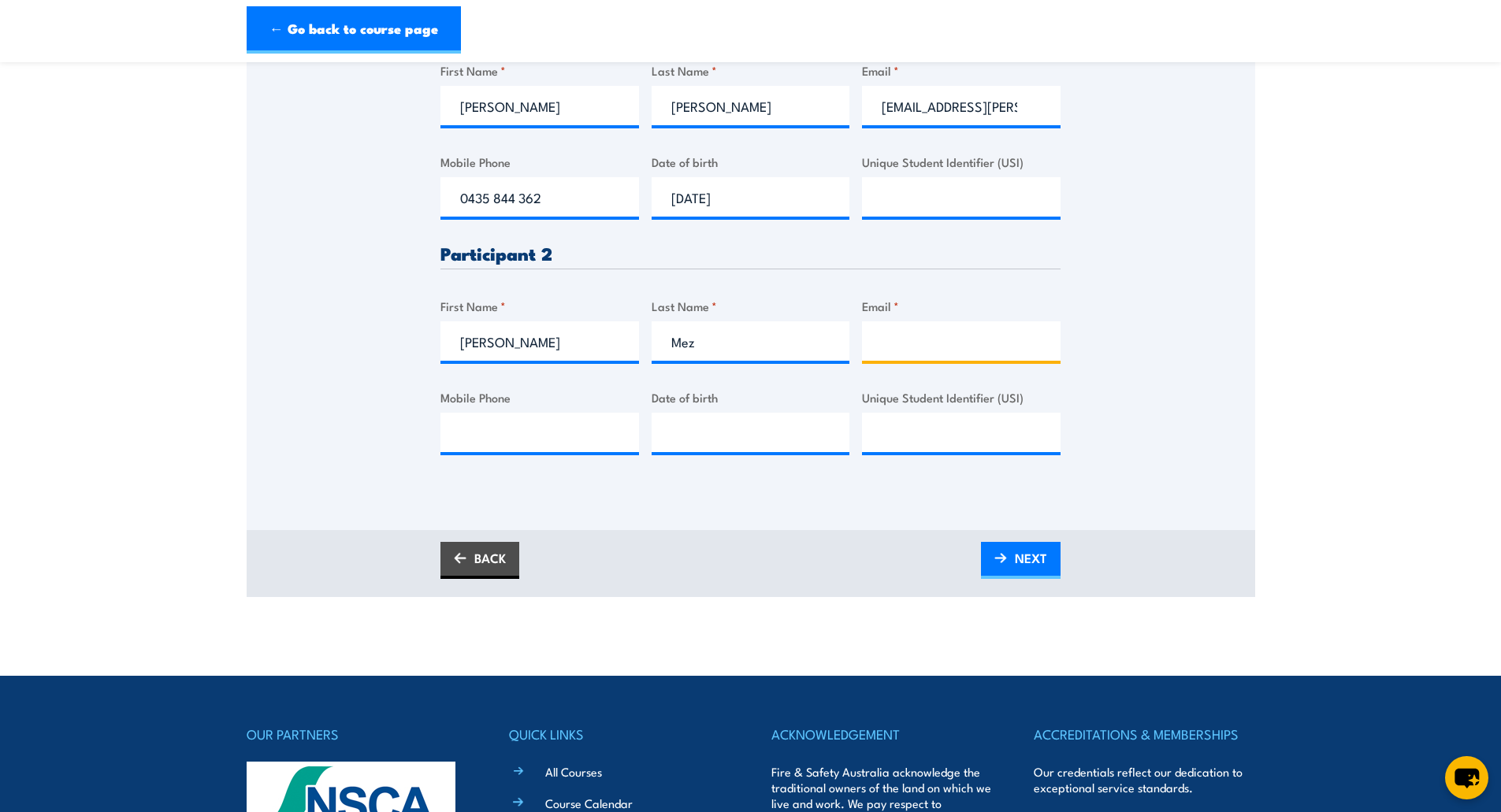
click at [884, 335] on input "Email *" at bounding box center [961, 341] width 198 height 40
paste input "stacie.mez@sparknel-dc.com.au"
type input "stacie.mez@sparknel-dc.com.au"
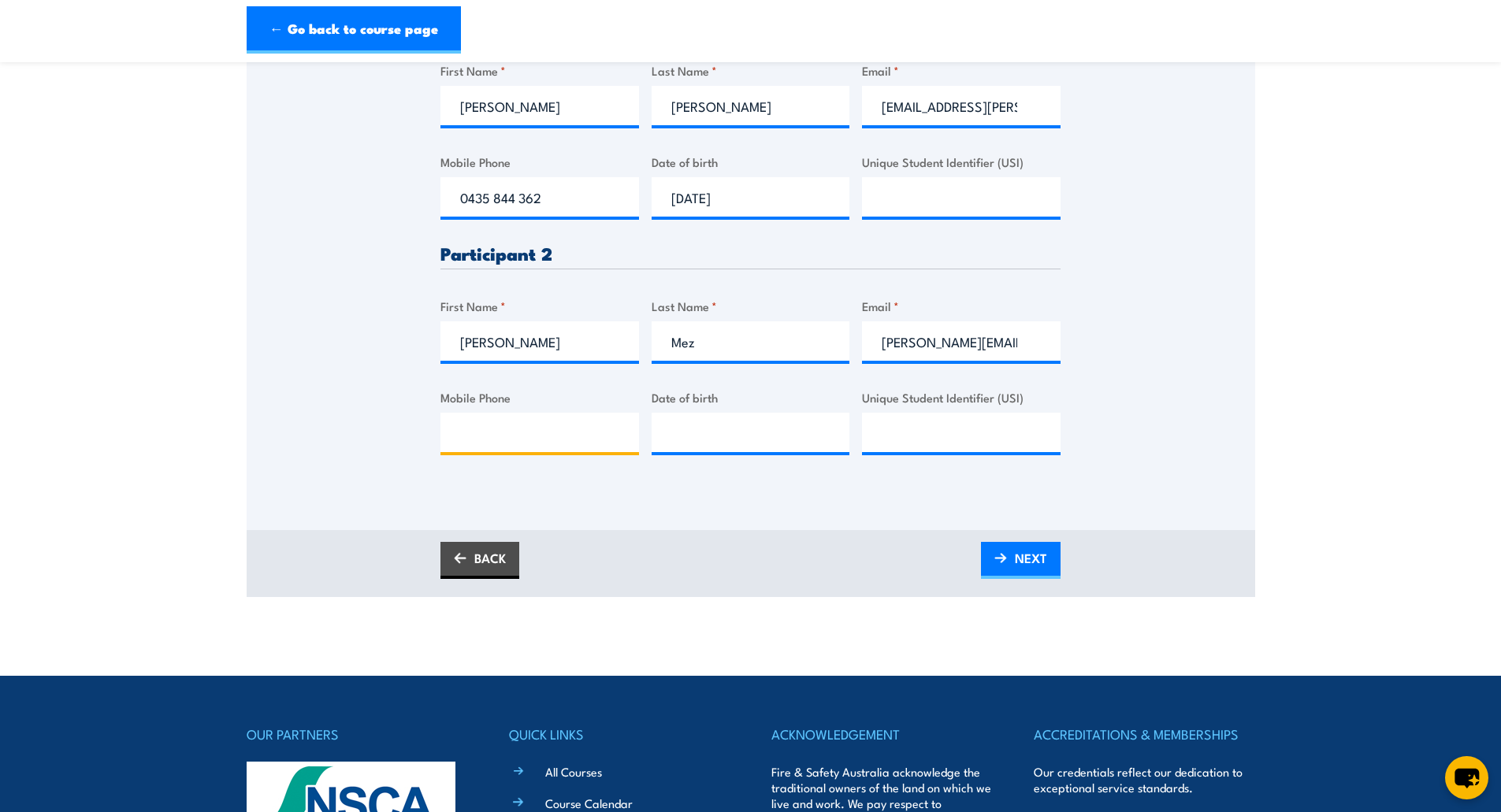
click at [534, 429] on input "Mobile Phone" at bounding box center [539, 433] width 198 height 40
paste input "0430 536 289"
type input "0430 536 289"
click at [671, 433] on input "__/__/____" at bounding box center [751, 433] width 198 height 40
click at [659, 433] on input "__/__/____" at bounding box center [751, 433] width 198 height 40
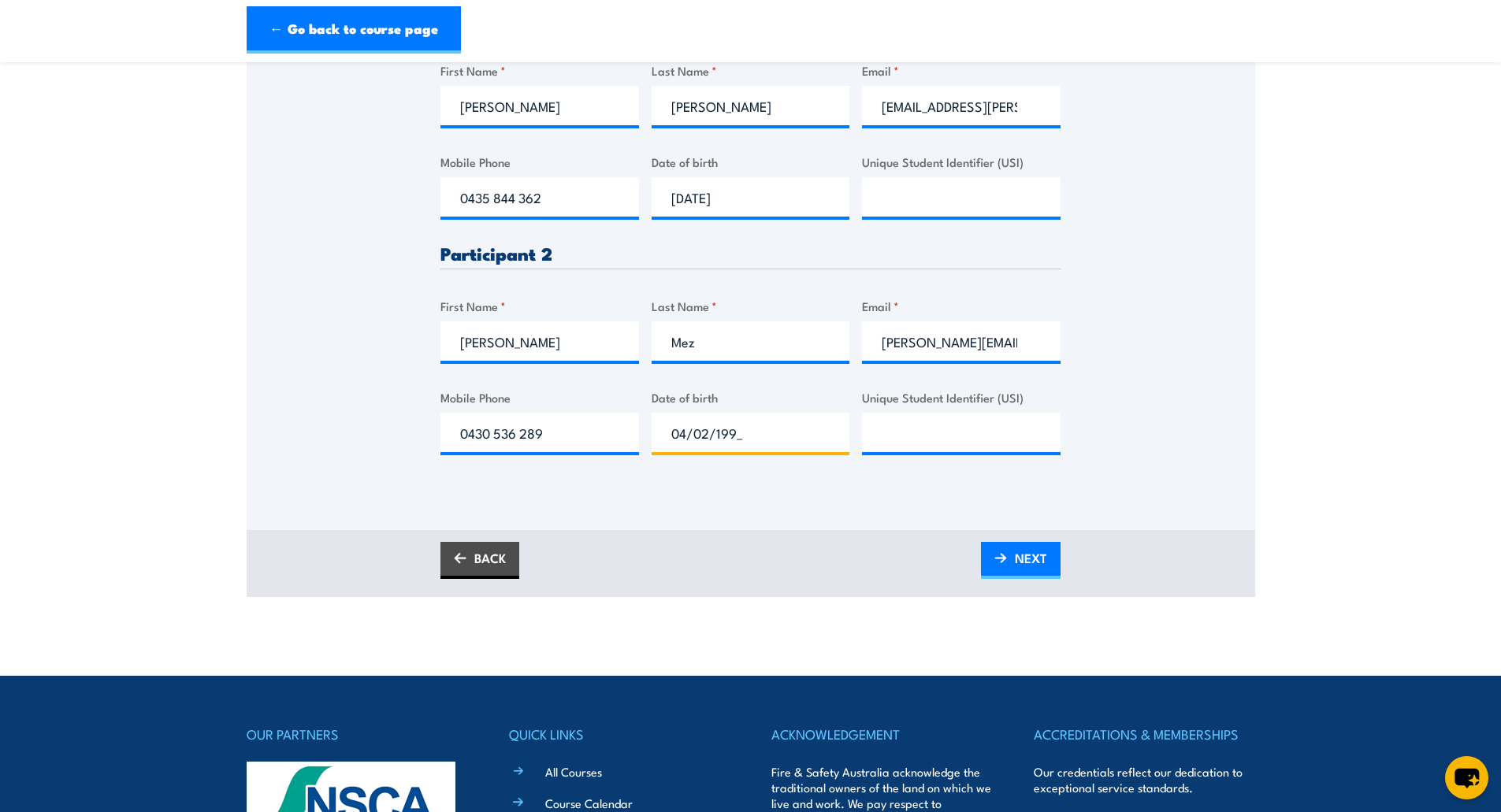
type input "04/02/1997"
click at [1027, 556] on span "NEXT" at bounding box center [1030, 558] width 32 height 42
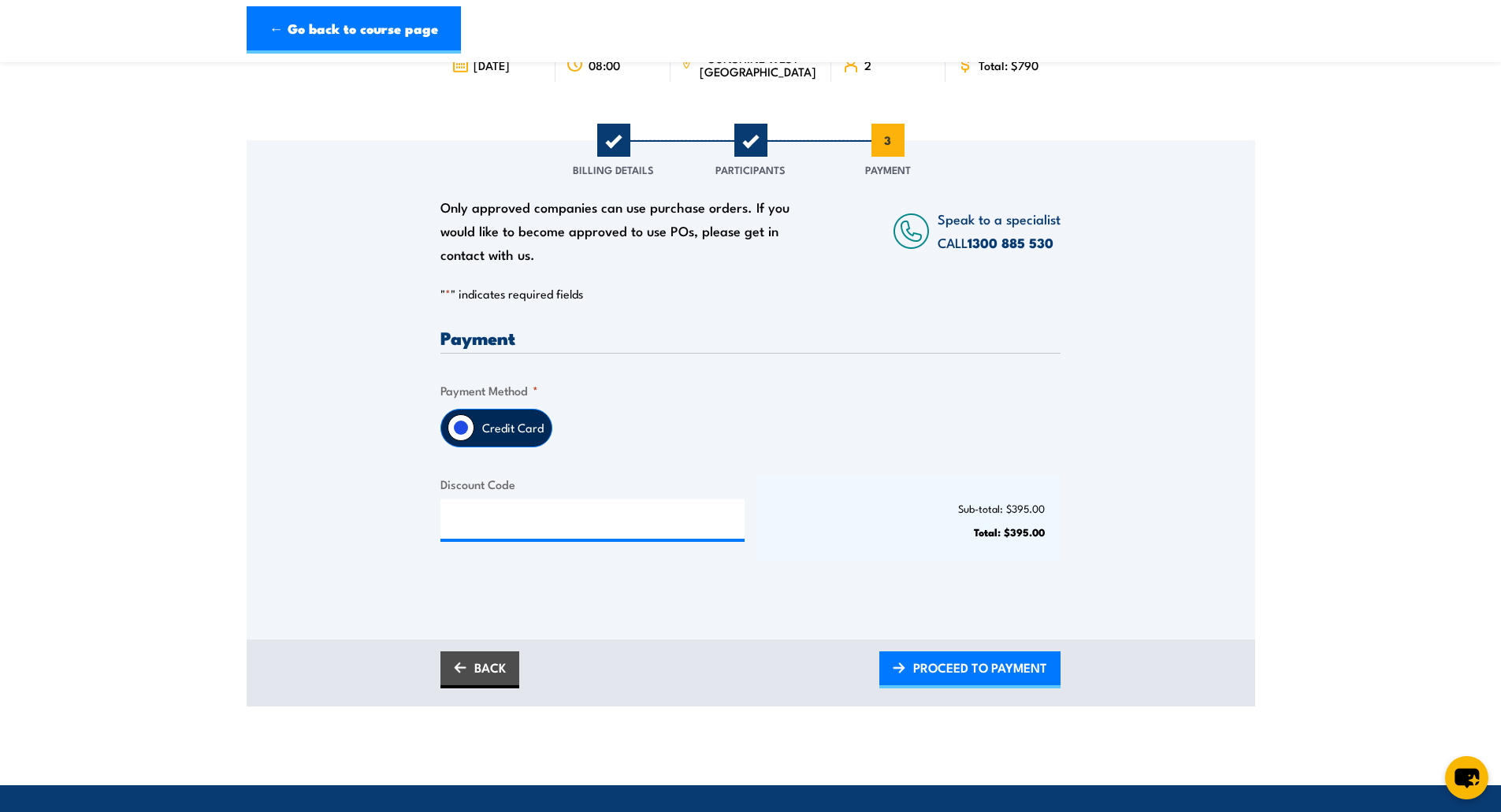
scroll to position [158, 0]
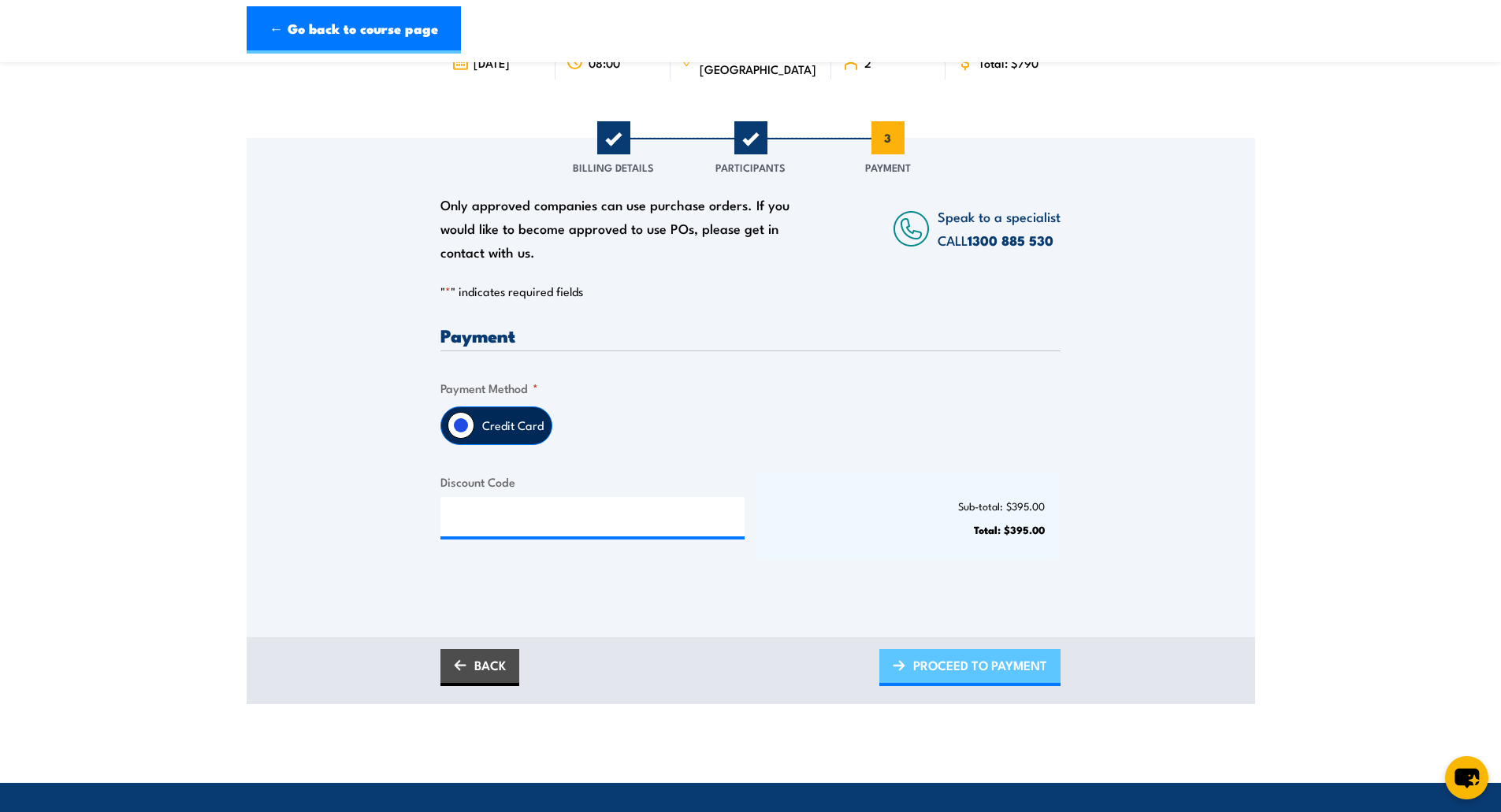
click at [971, 667] on span "PROCEED TO PAYMENT" at bounding box center [980, 665] width 134 height 42
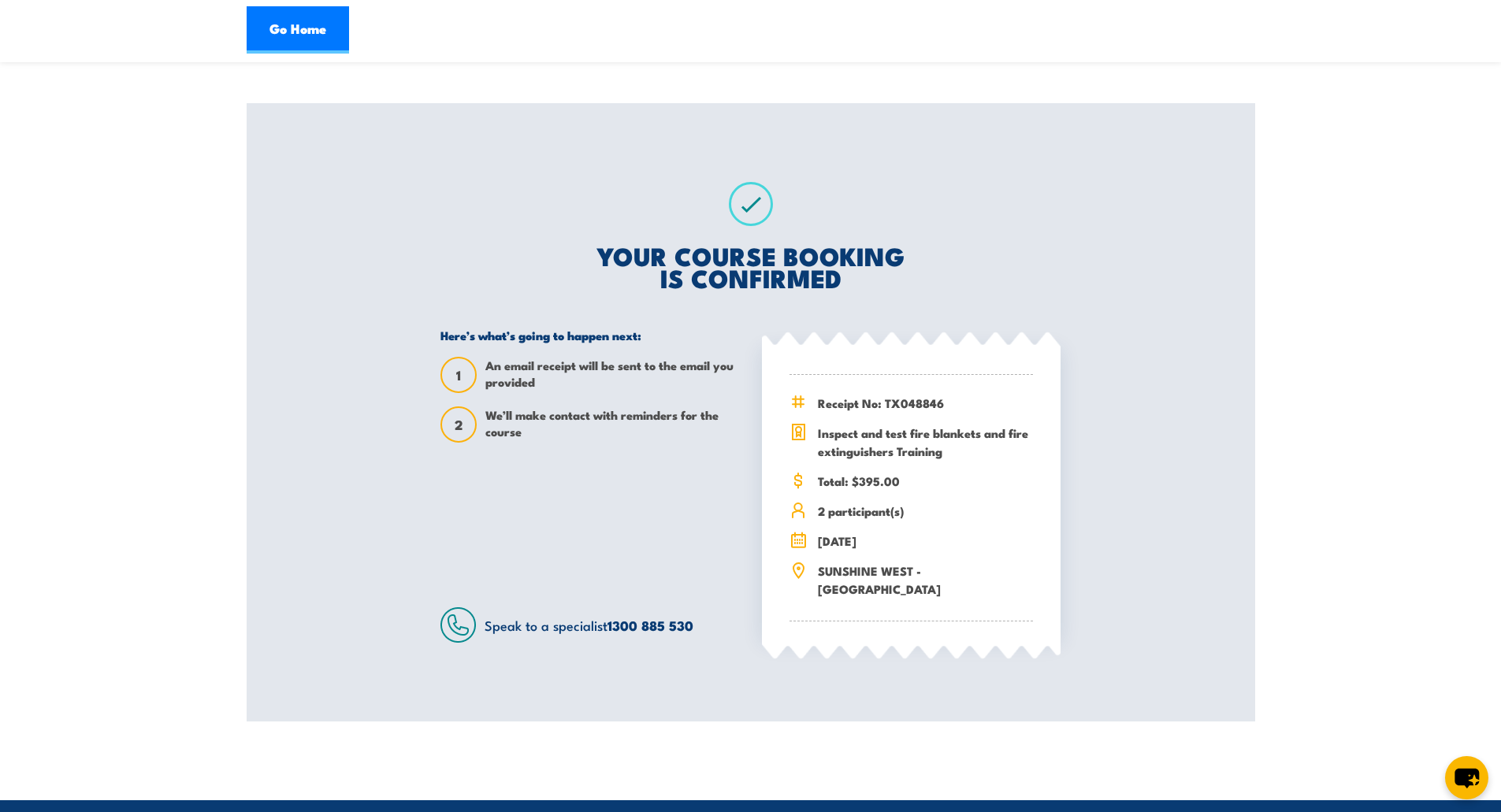
scroll to position [236, 0]
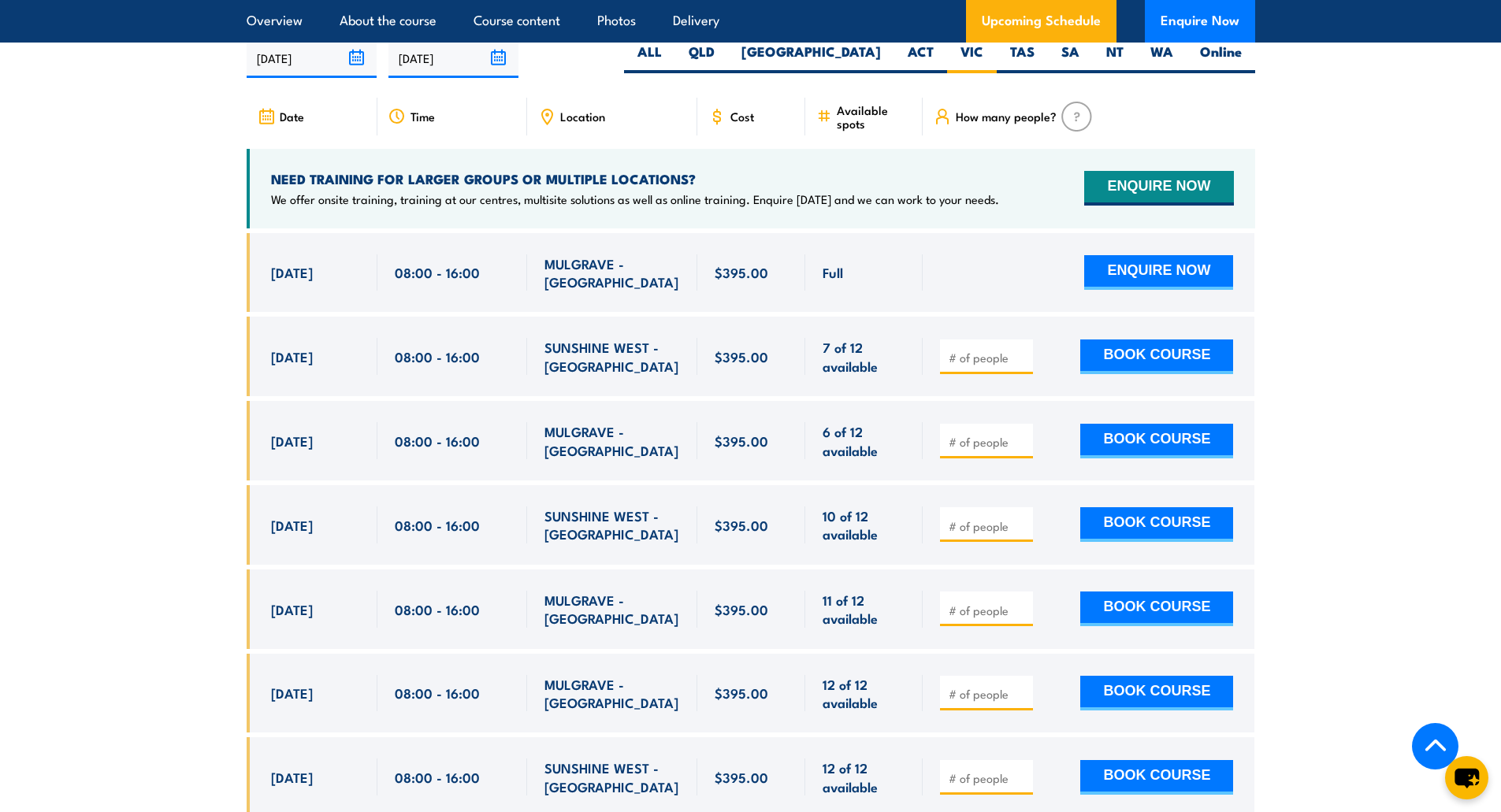
click at [961, 365] on input "number" at bounding box center [987, 357] width 78 height 16
type input "1"
click at [1019, 365] on input "1" at bounding box center [987, 357] width 78 height 16
click at [1158, 374] on button "BOOK COURSE" at bounding box center [1156, 357] width 153 height 35
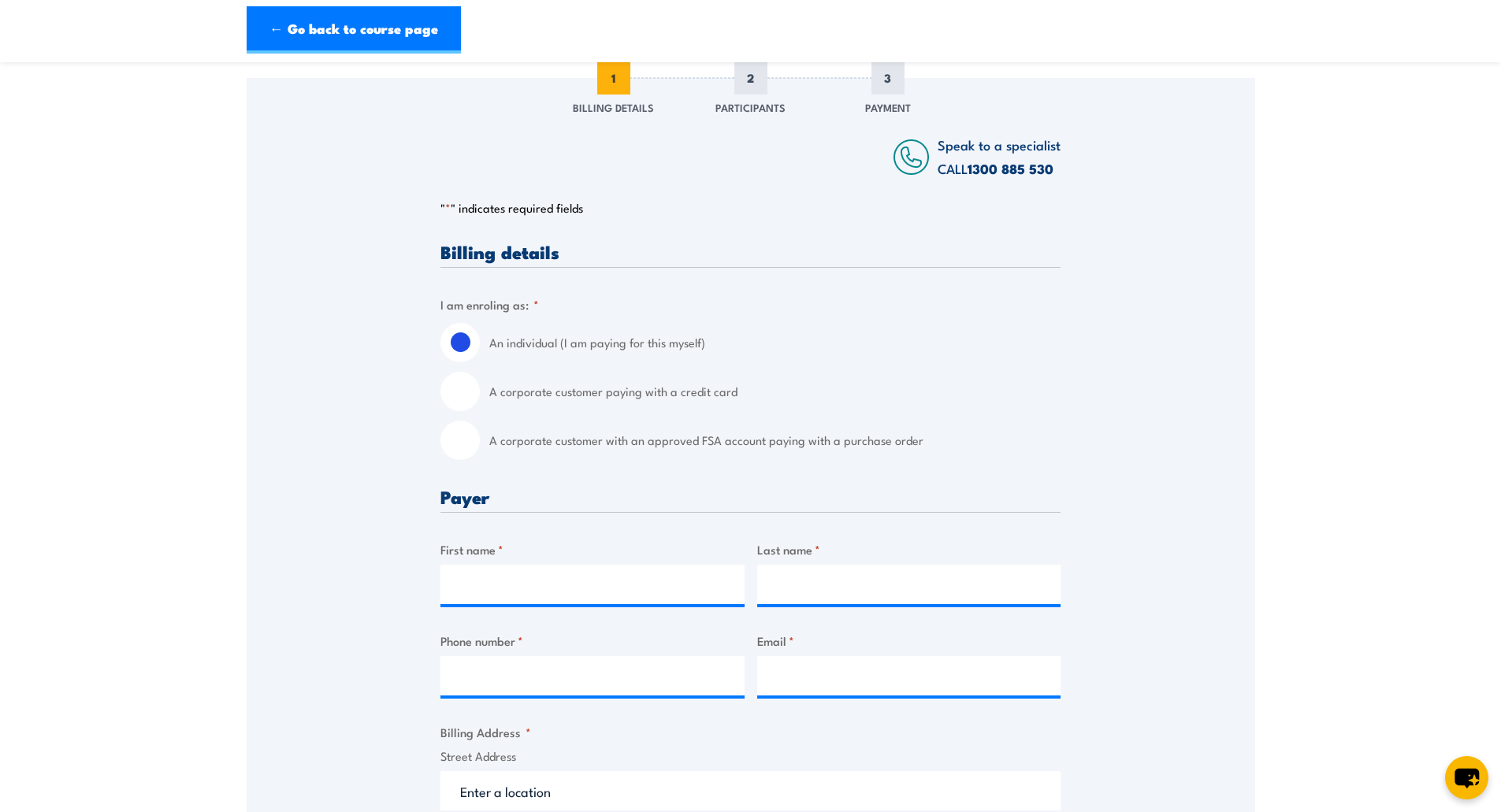
scroll to position [236, 0]
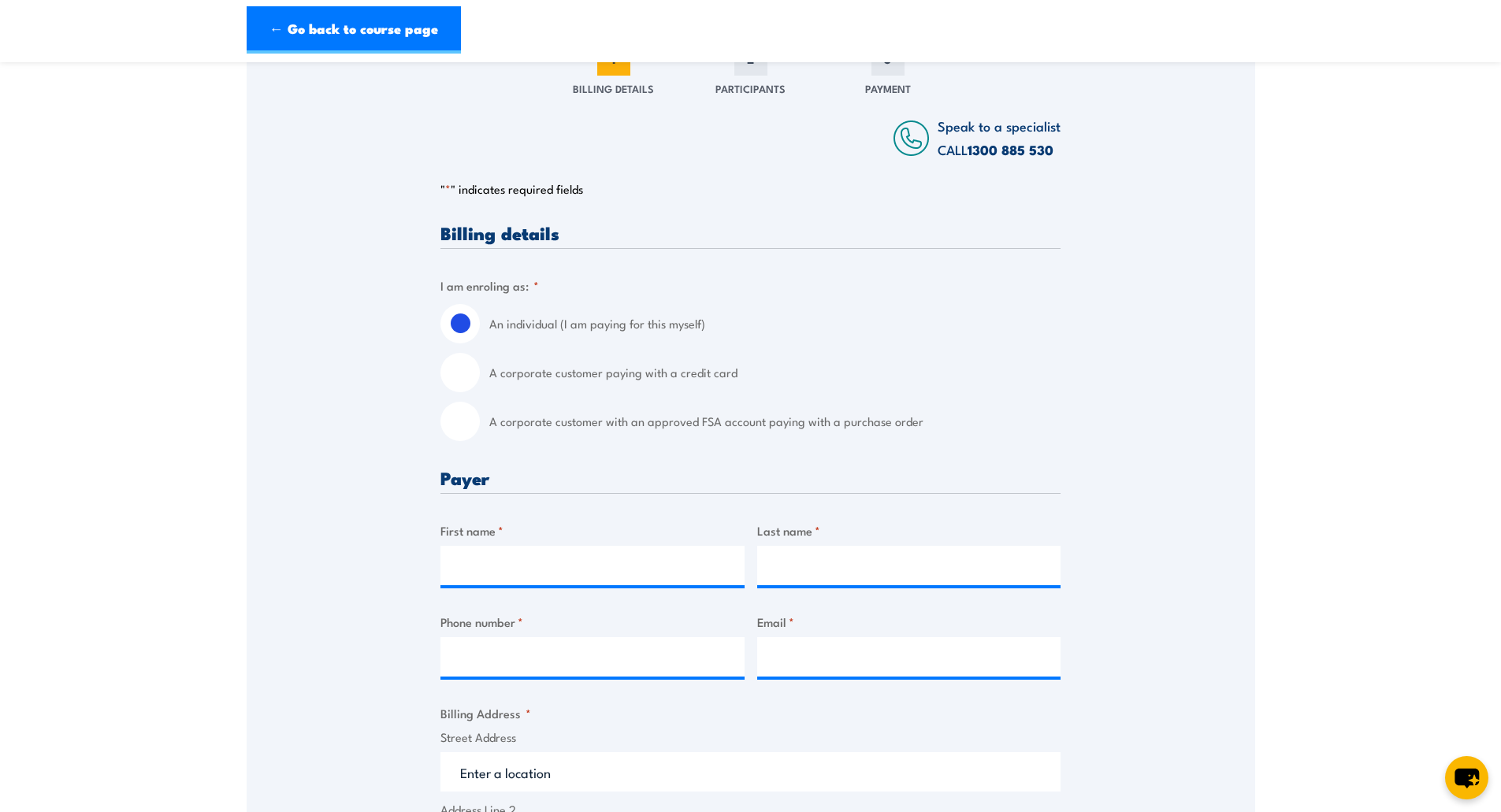
click at [454, 363] on input "A corporate customer paying with a credit card" at bounding box center [460, 373] width 40 height 40
radio input "true"
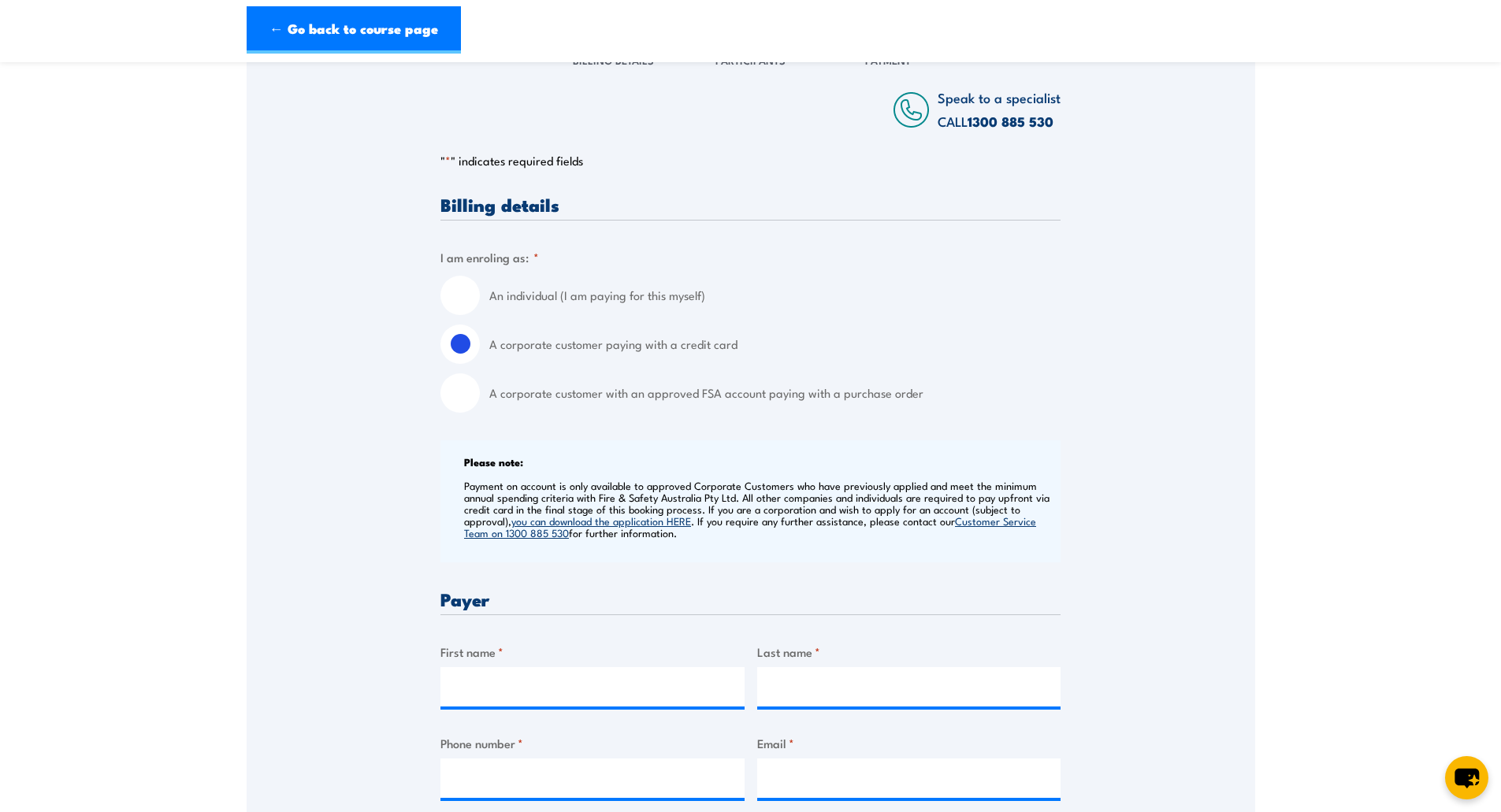
scroll to position [394, 0]
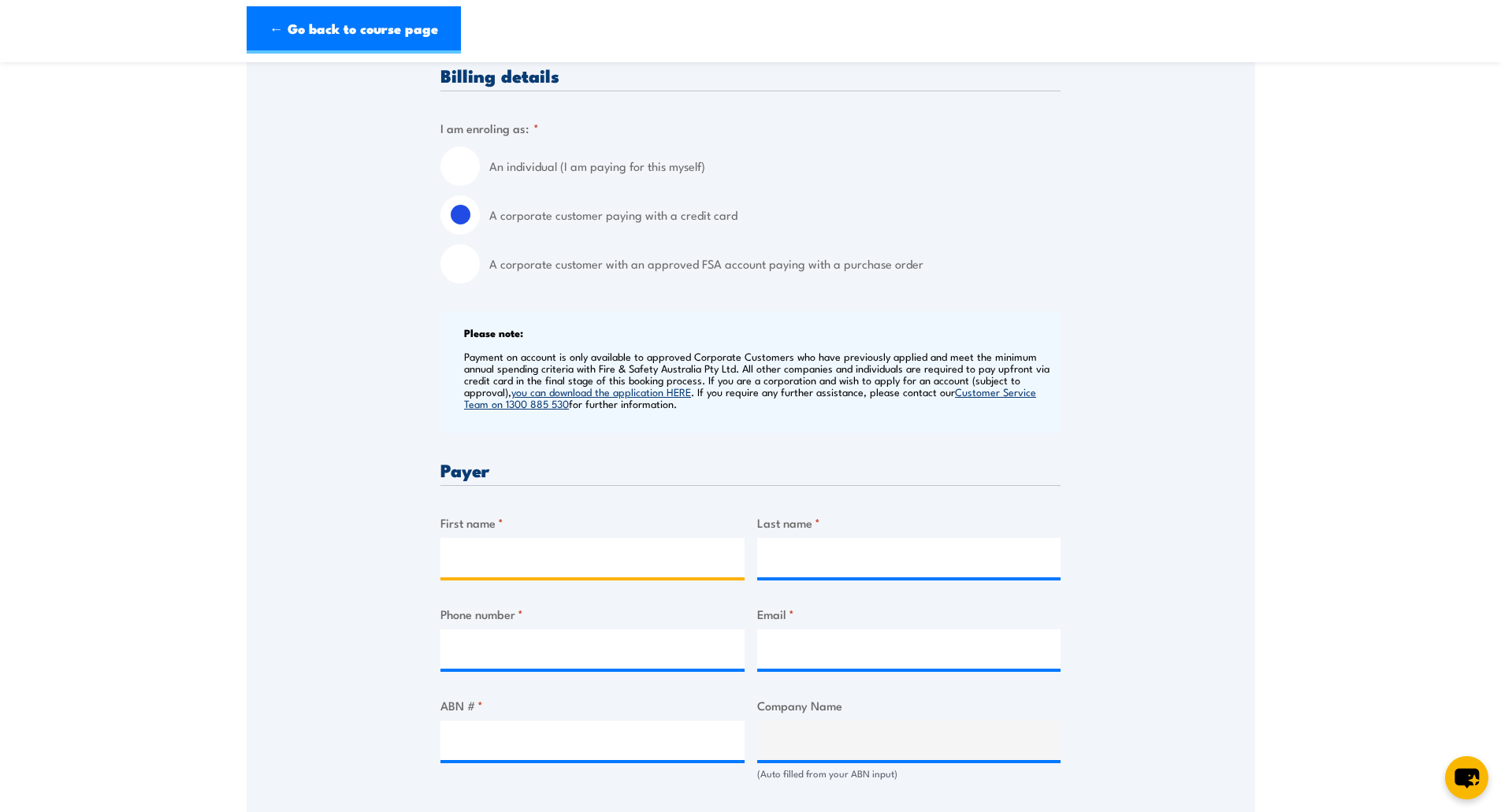
click at [569, 539] on input "First name *" at bounding box center [592, 558] width 304 height 40
type input "Shannen"
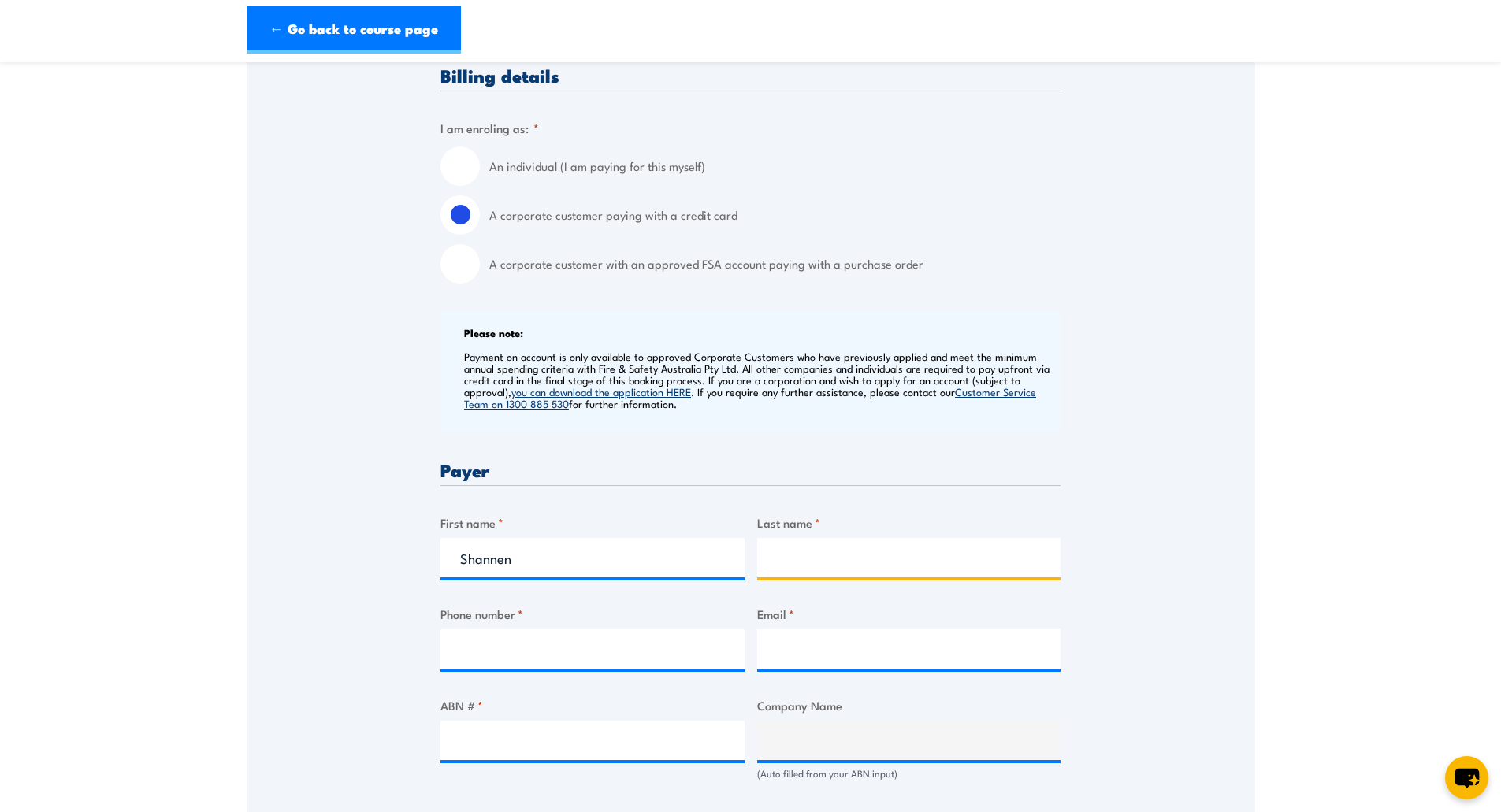
click at [838, 540] on input "Last name *" at bounding box center [909, 558] width 304 height 40
type input "D'Anvers"
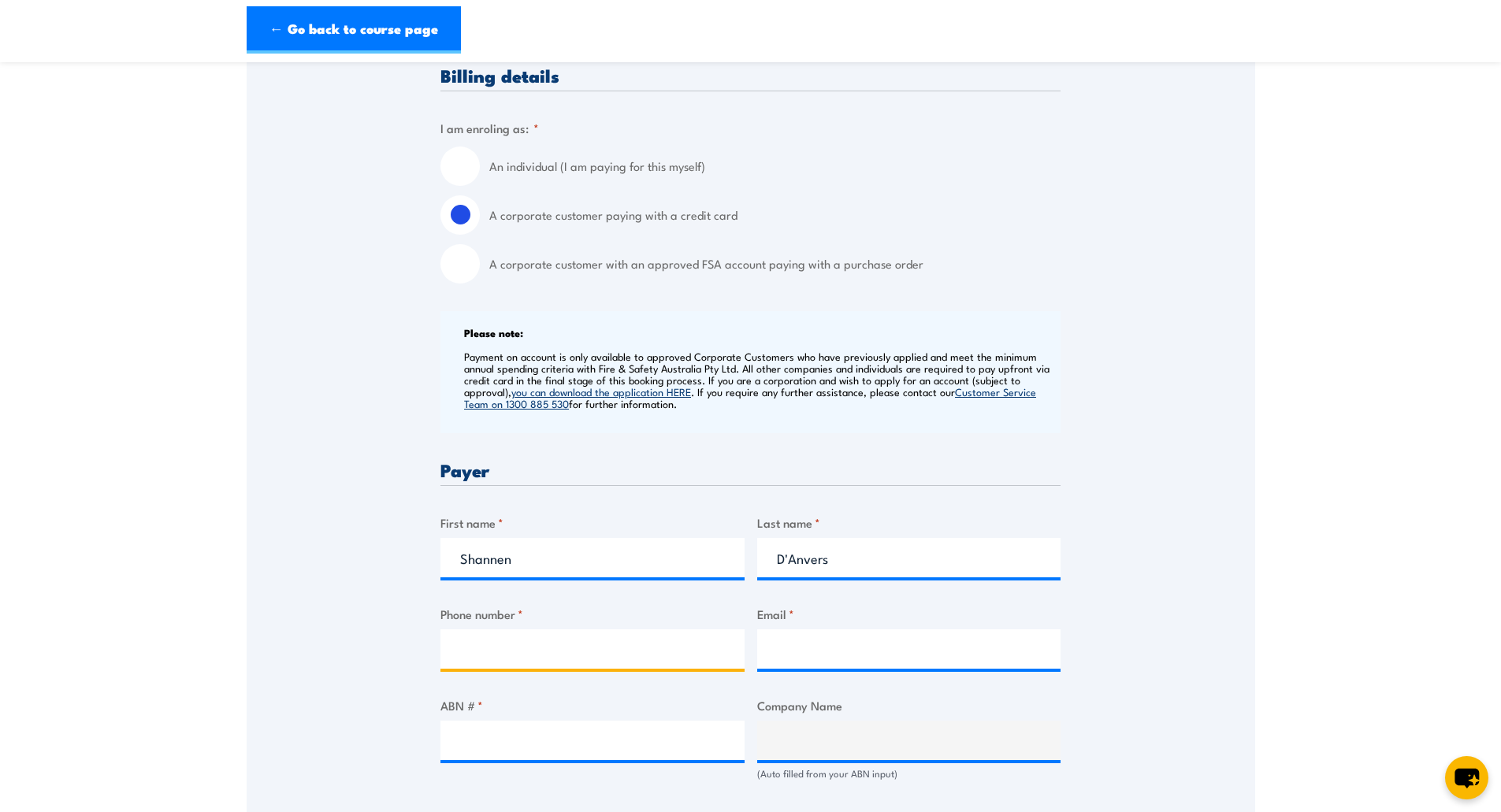
click at [488, 666] on input "Phone number *" at bounding box center [592, 649] width 304 height 40
type input "0452669538"
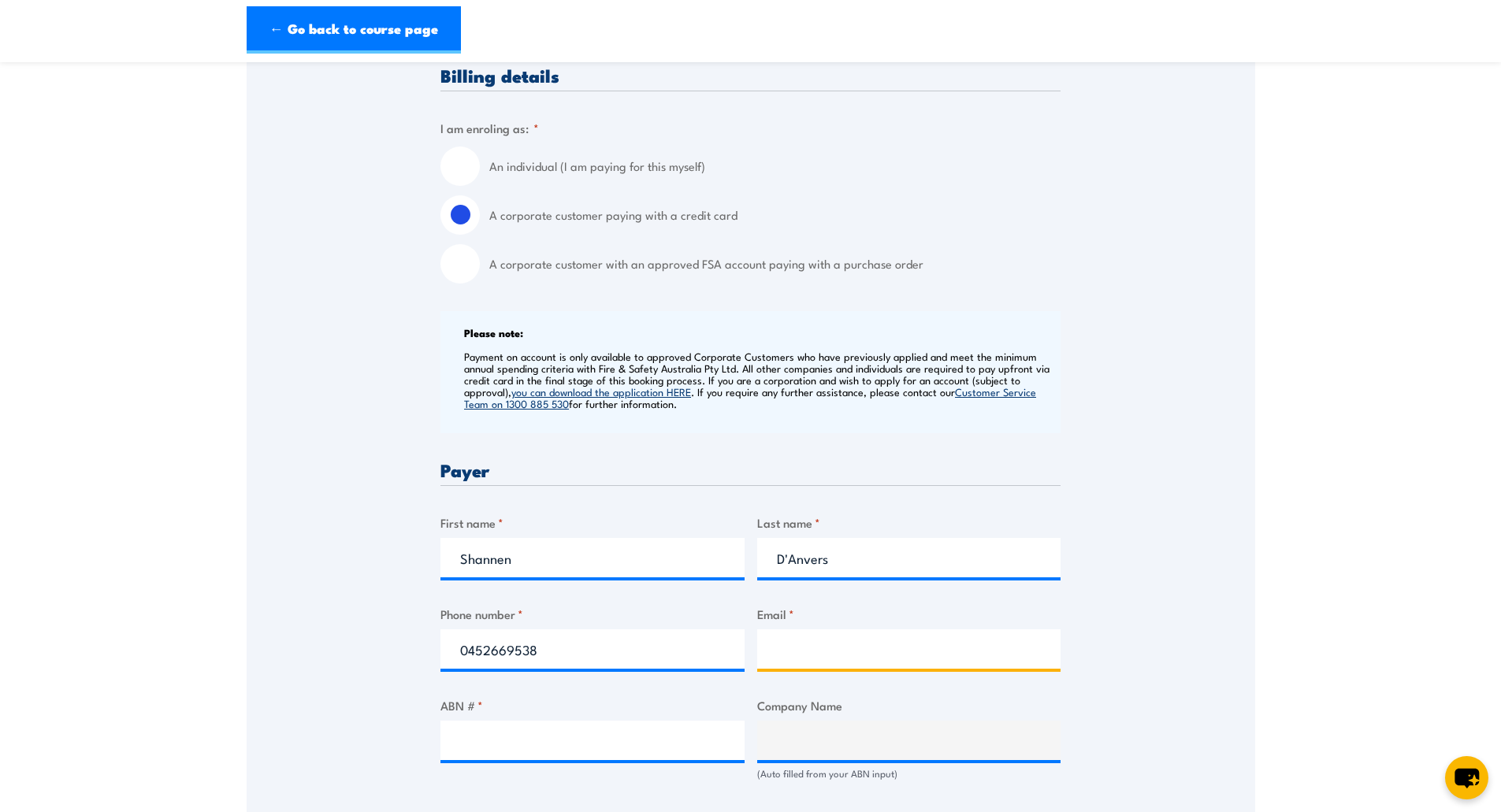
click at [816, 648] on input "Email *" at bounding box center [909, 649] width 304 height 40
paste input "shannen.danvers@sparknel-dc.com.au"
type input "shannen.danvers@sparknel-dc.com.au"
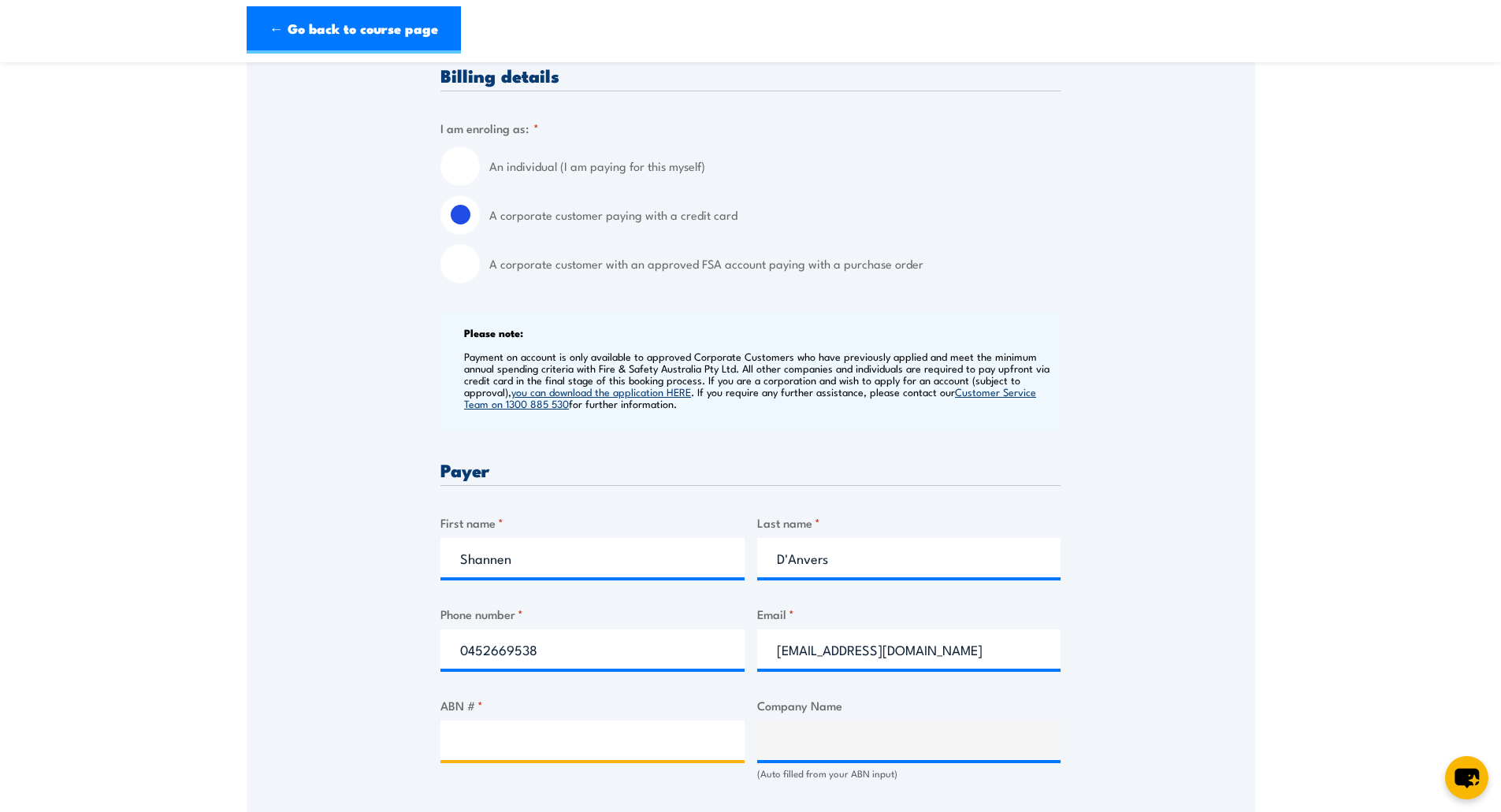
click at [558, 734] on input "ABN # *" at bounding box center [592, 741] width 304 height 40
paste input "94762343962"
type input "94762343962"
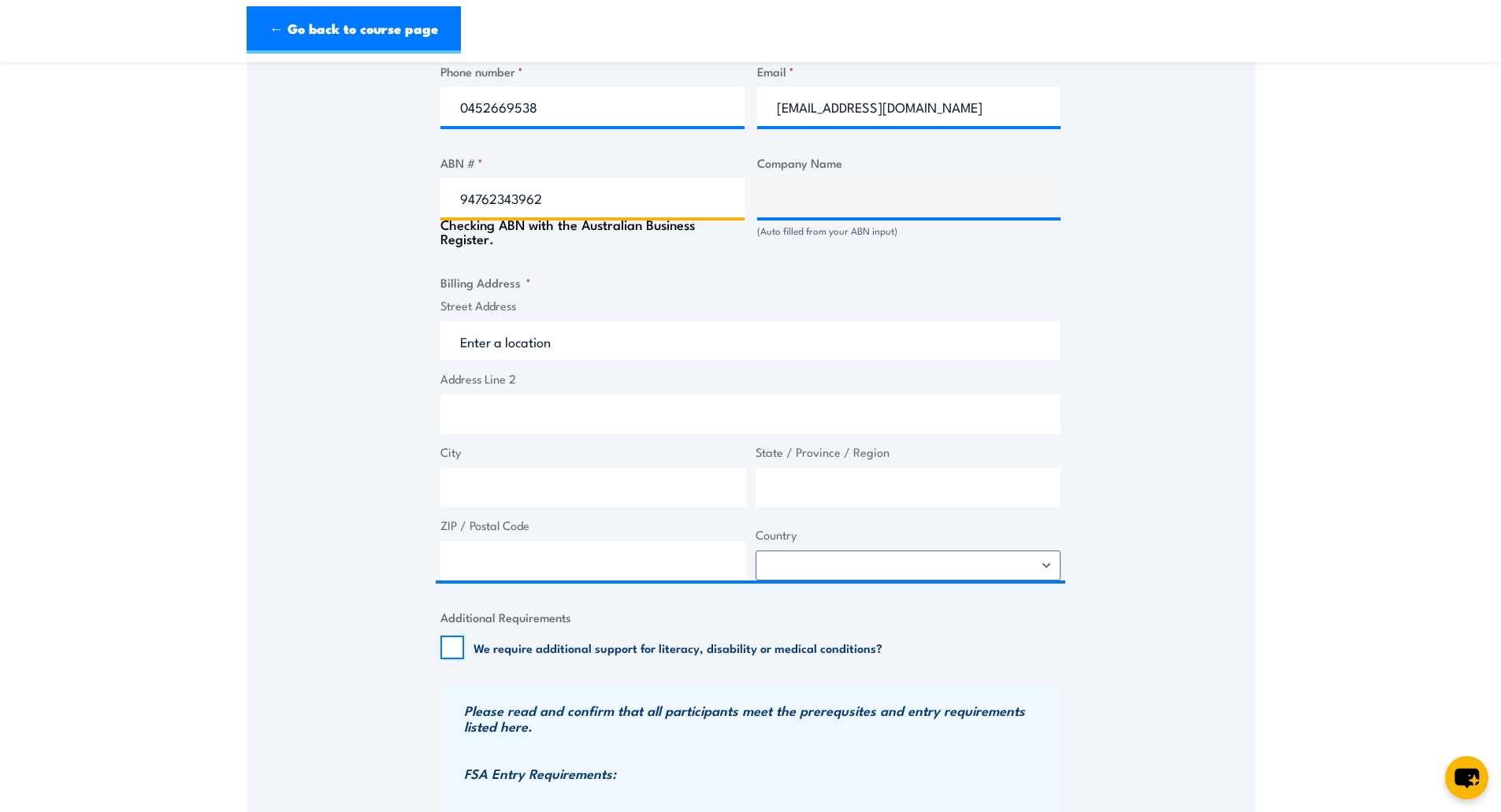
scroll to position [945, 0]
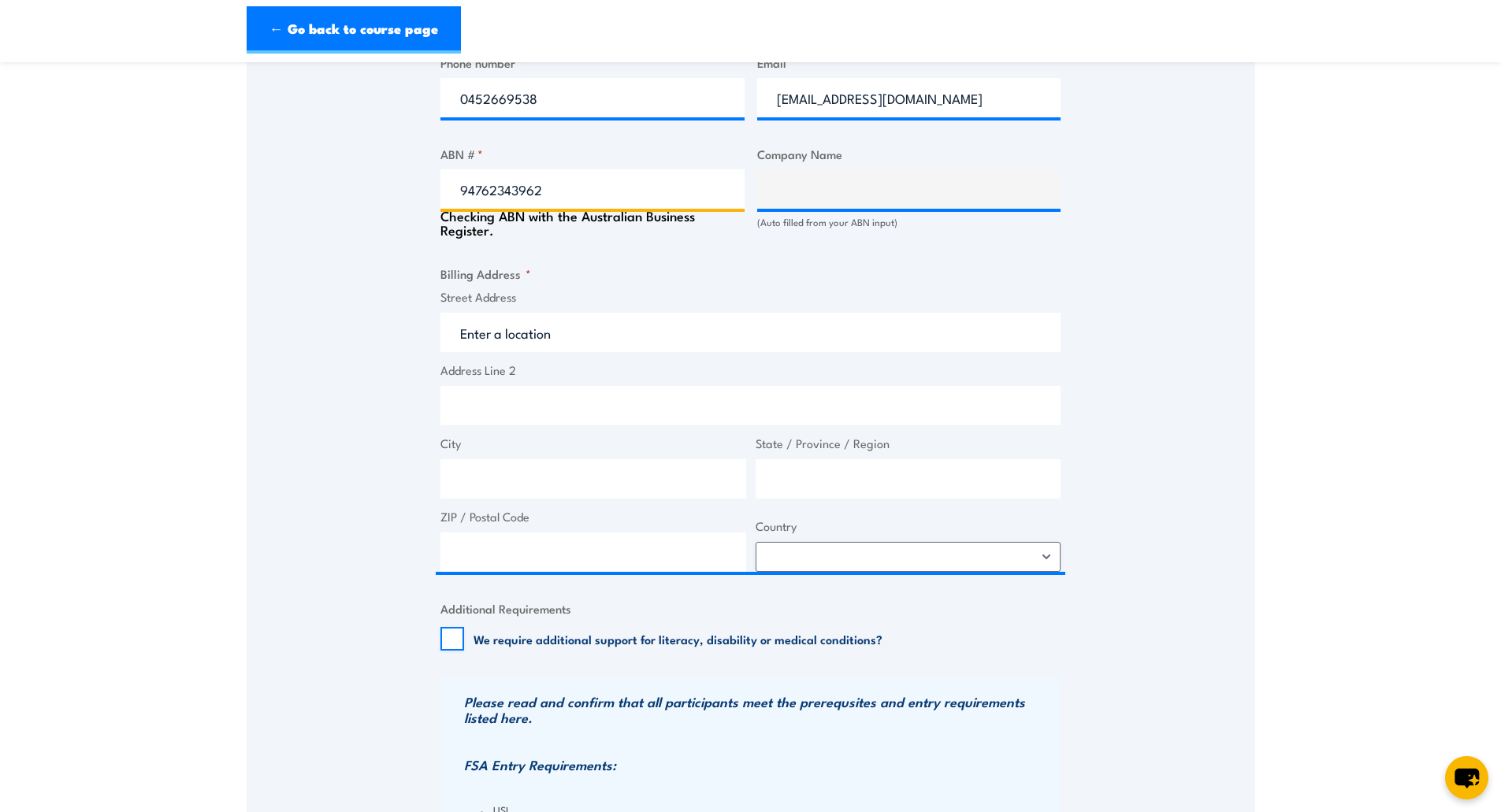
type input "SPARK NEL DC JV"
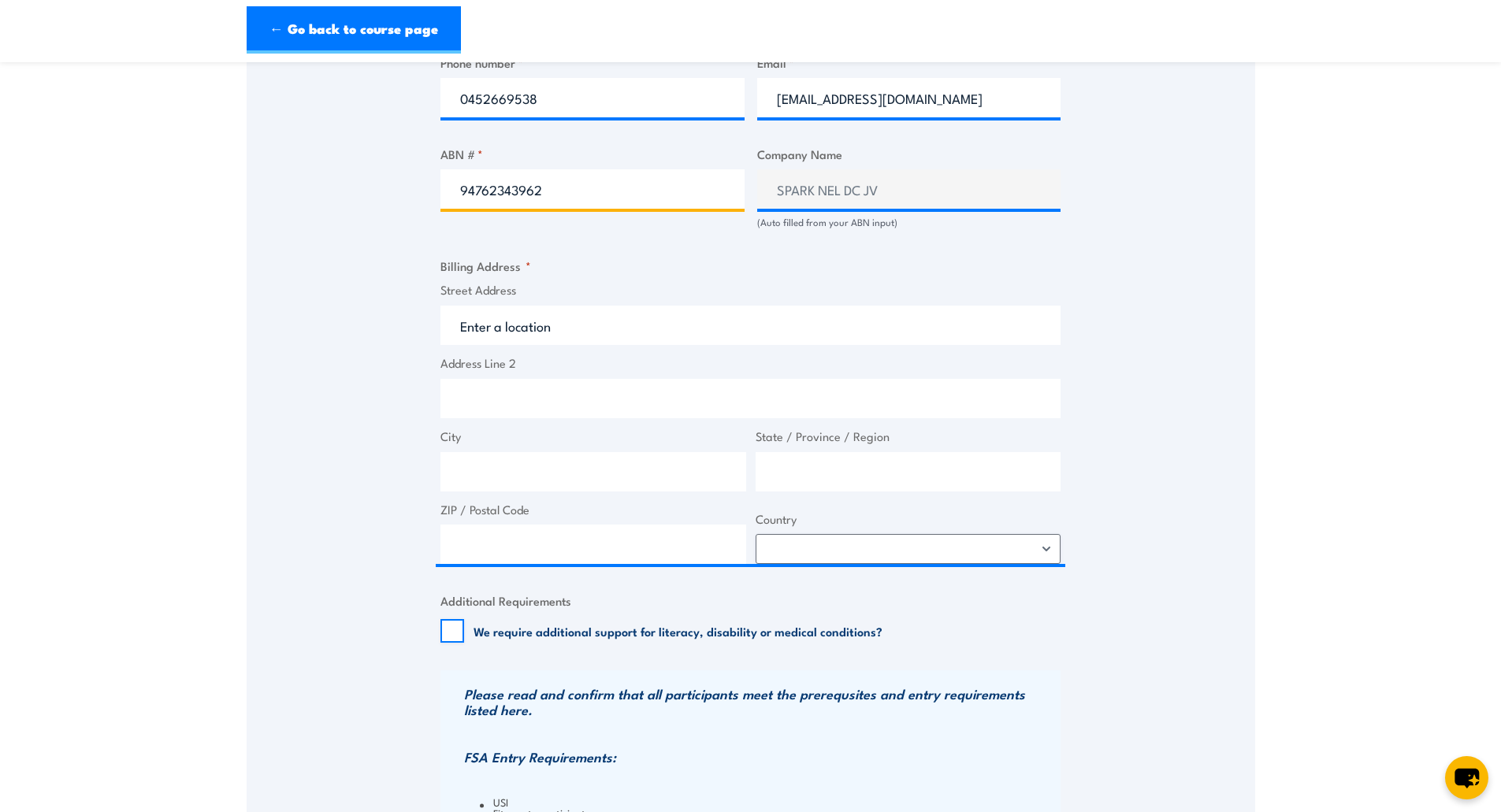
type input "94762343962"
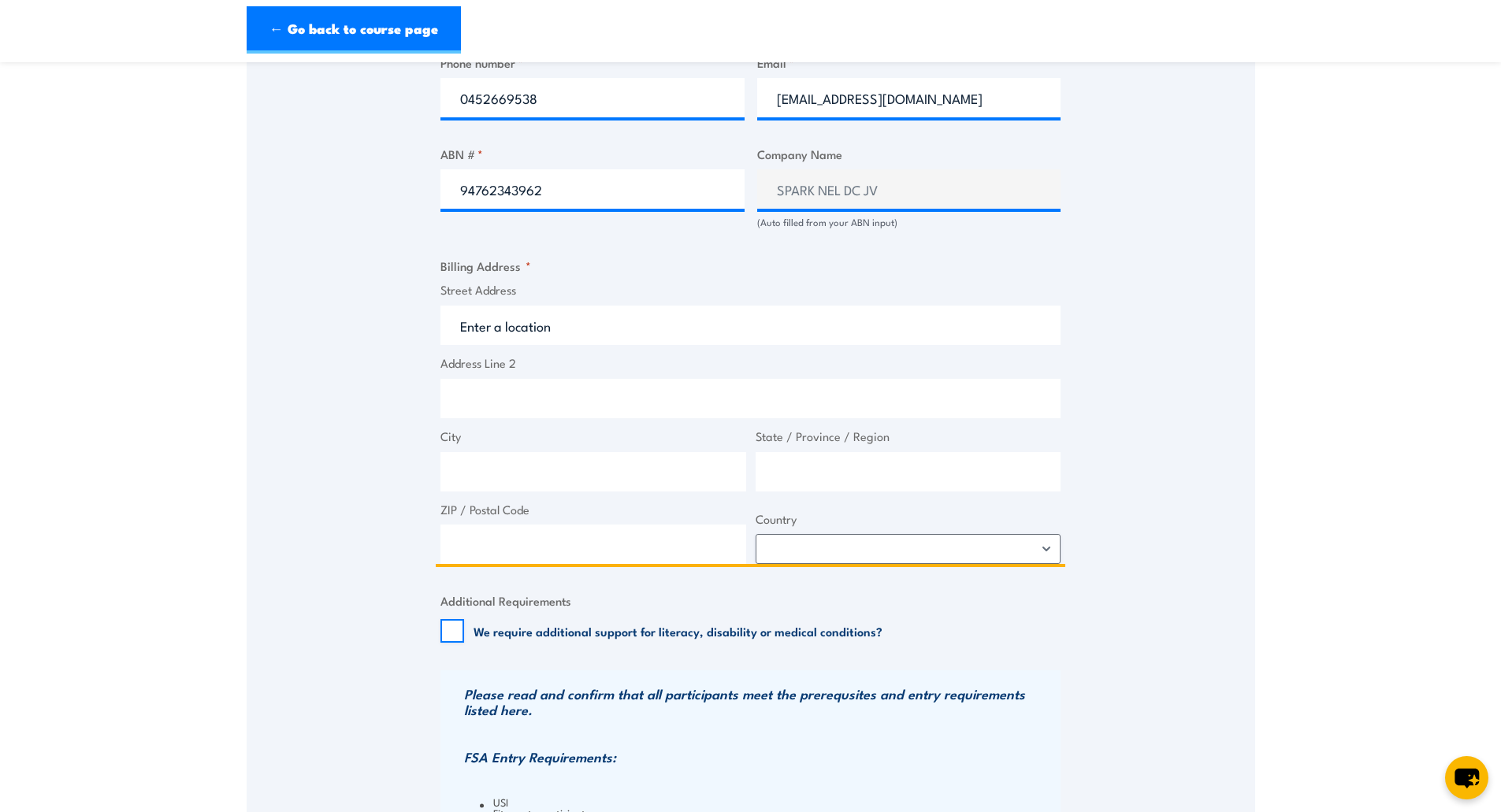
click at [518, 323] on input "Street Address" at bounding box center [750, 325] width 620 height 40
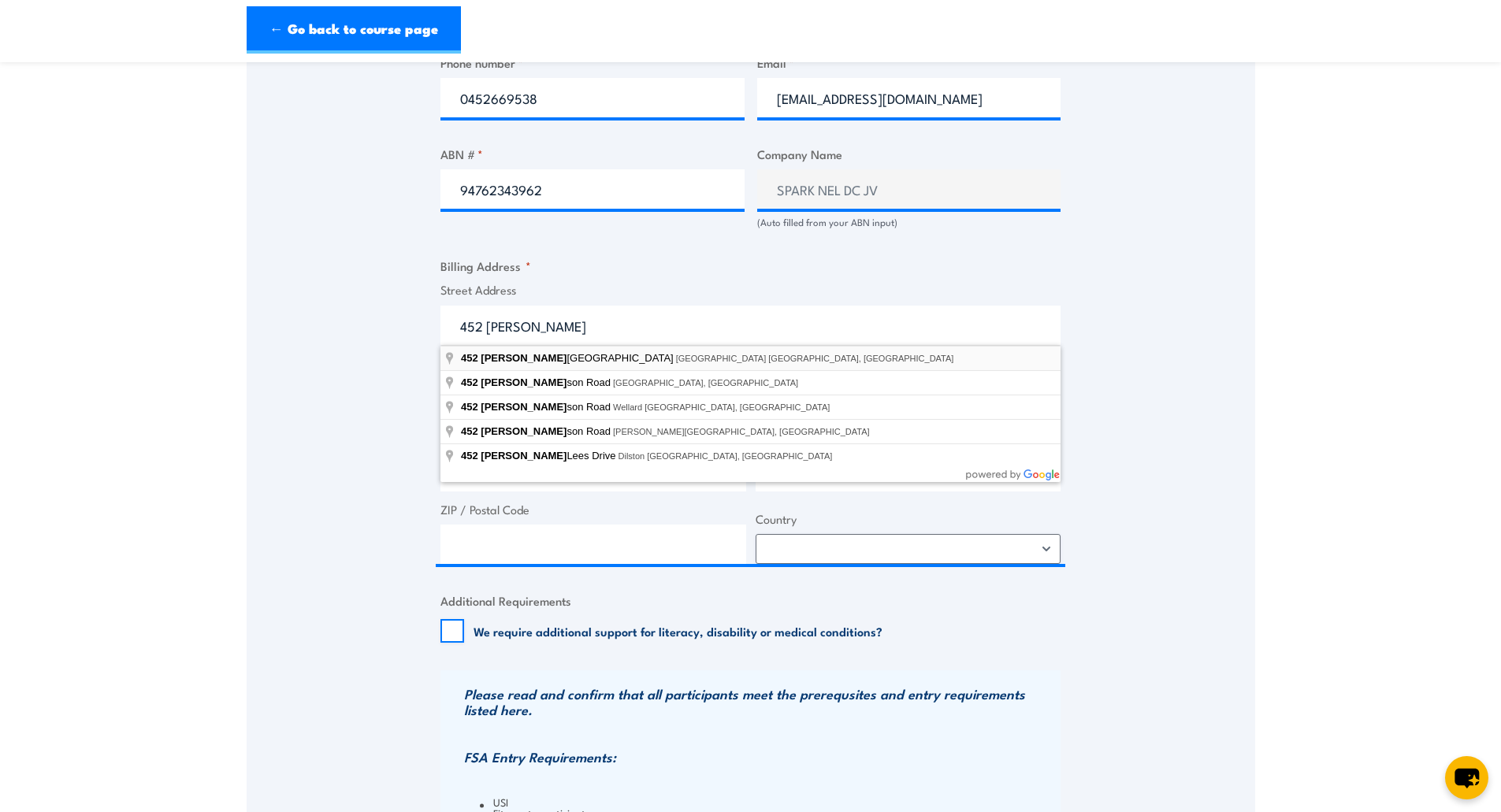
type input "452 Johnston Street, Abbotsford VIC, Australia"
type input "452 Johnston St"
type input "Abbotsford"
type input "Victoria"
type input "3067"
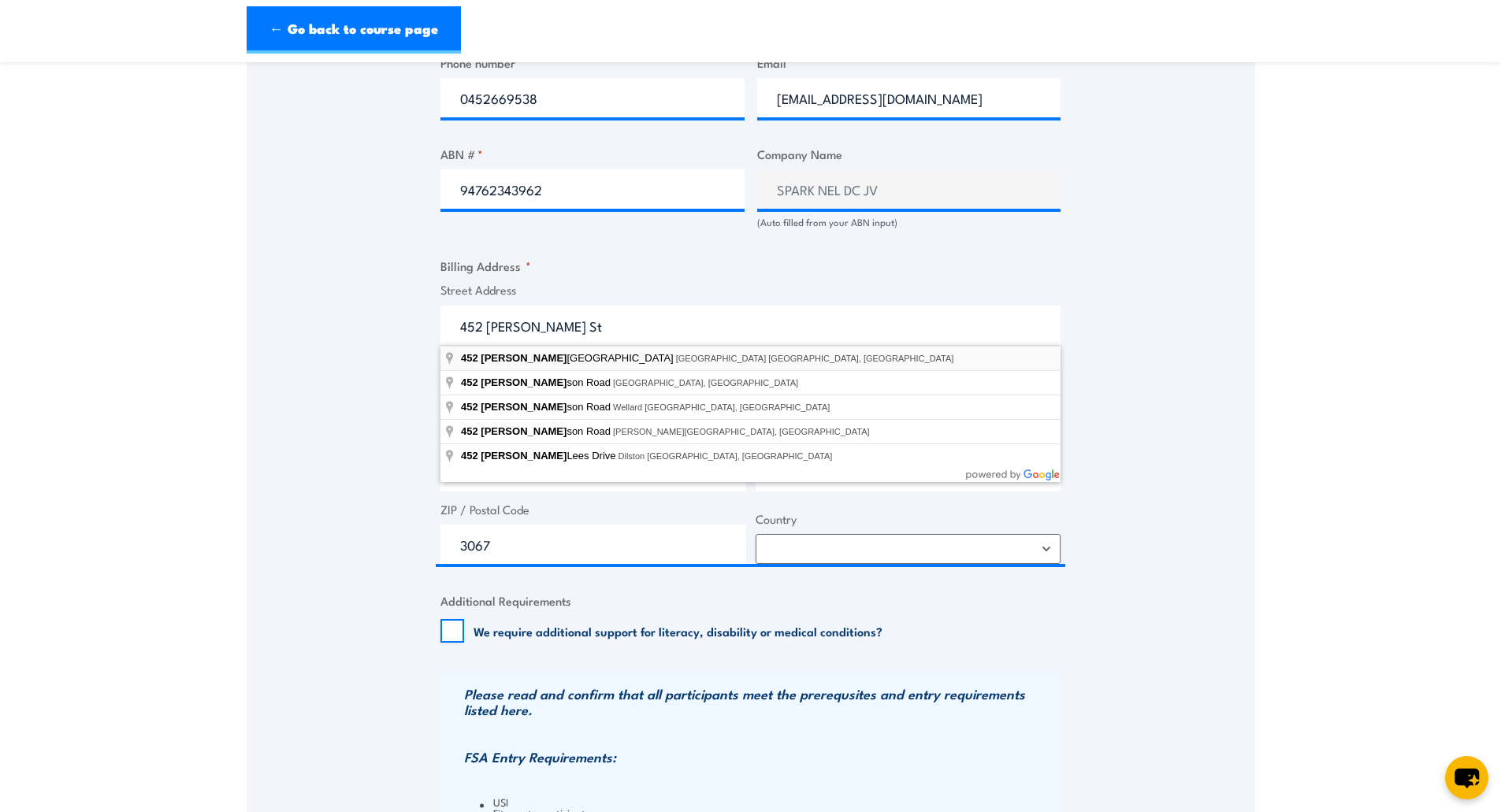
select select "Australia"
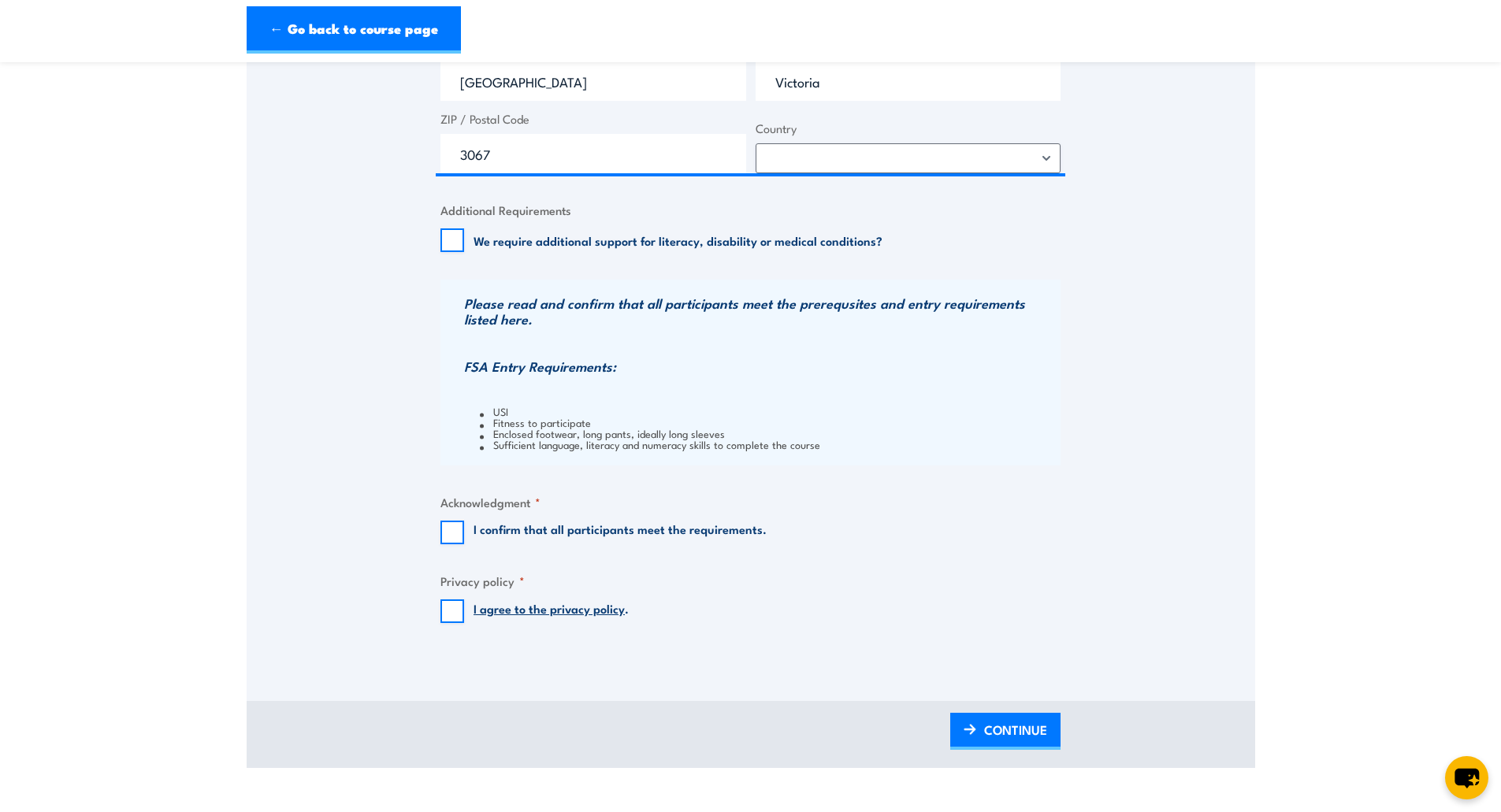
scroll to position [1339, 0]
click at [445, 521] on input "I confirm that all participants meet the requirements." at bounding box center [452, 529] width 24 height 24
checkbox input "true"
click at [449, 603] on input "I agree to the privacy policy ." at bounding box center [452, 608] width 24 height 24
checkbox input "true"
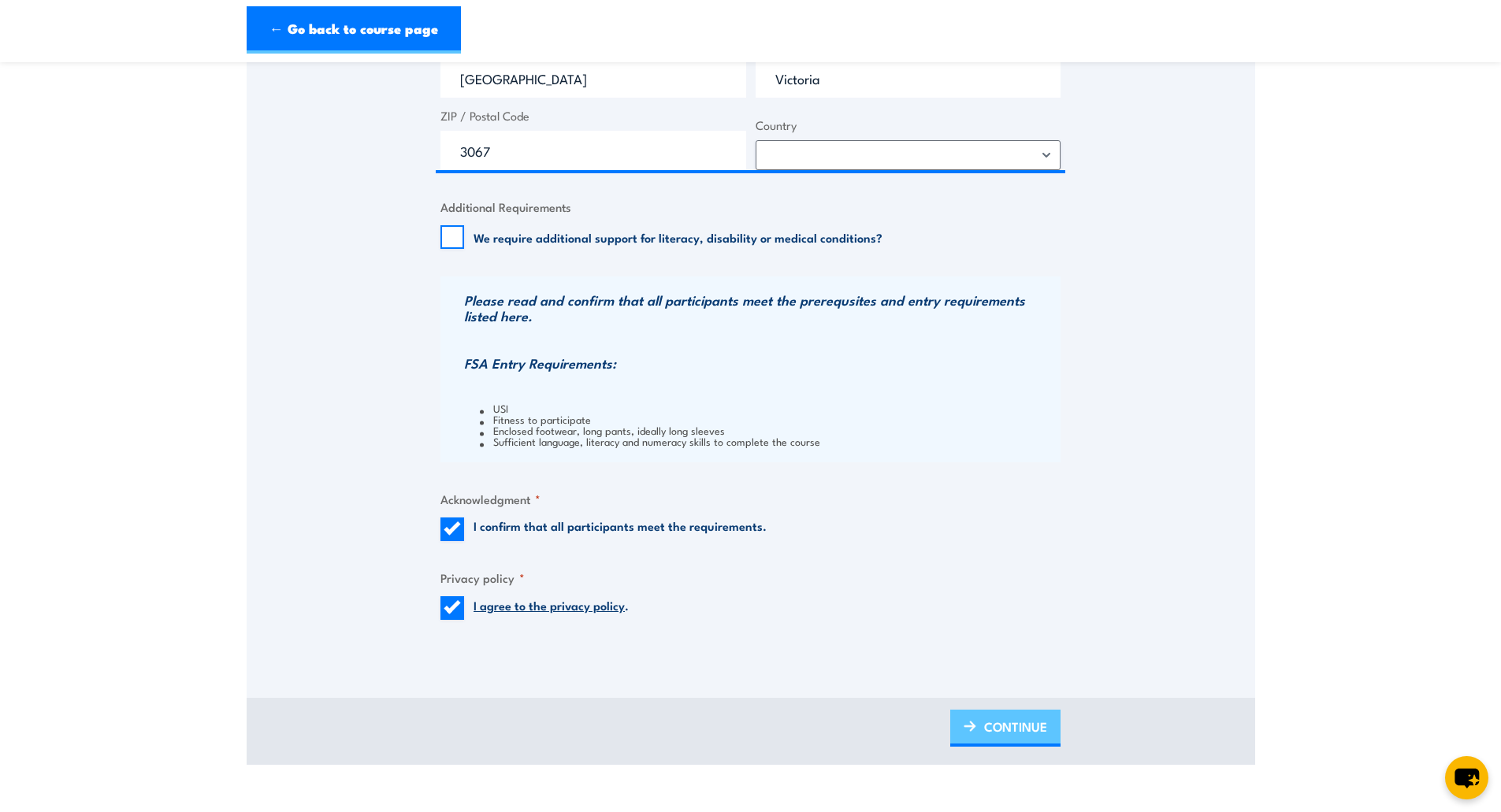
click at [1000, 733] on span "CONTINUE" at bounding box center [1015, 726] width 63 height 42
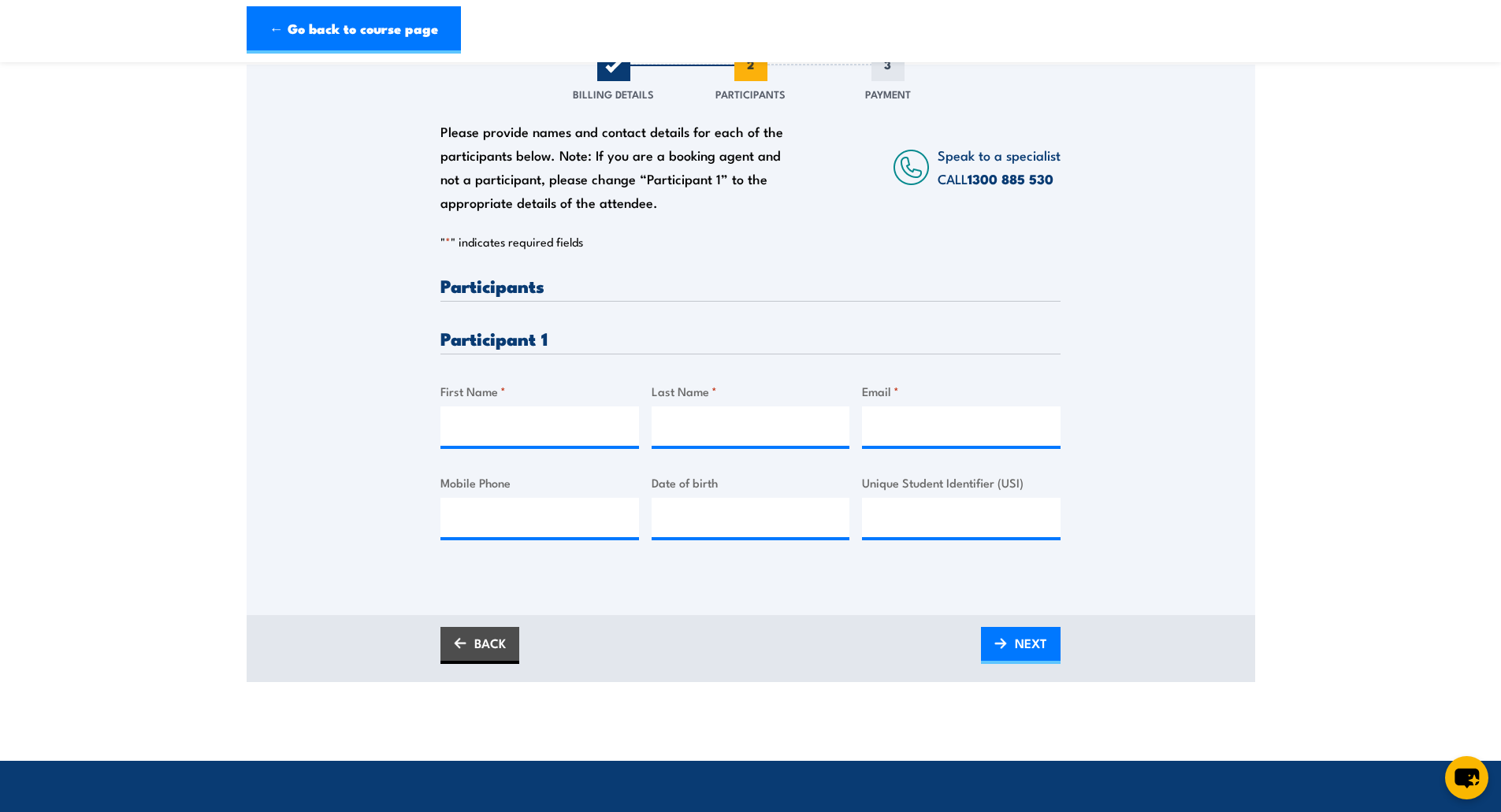
scroll to position [236, 0]
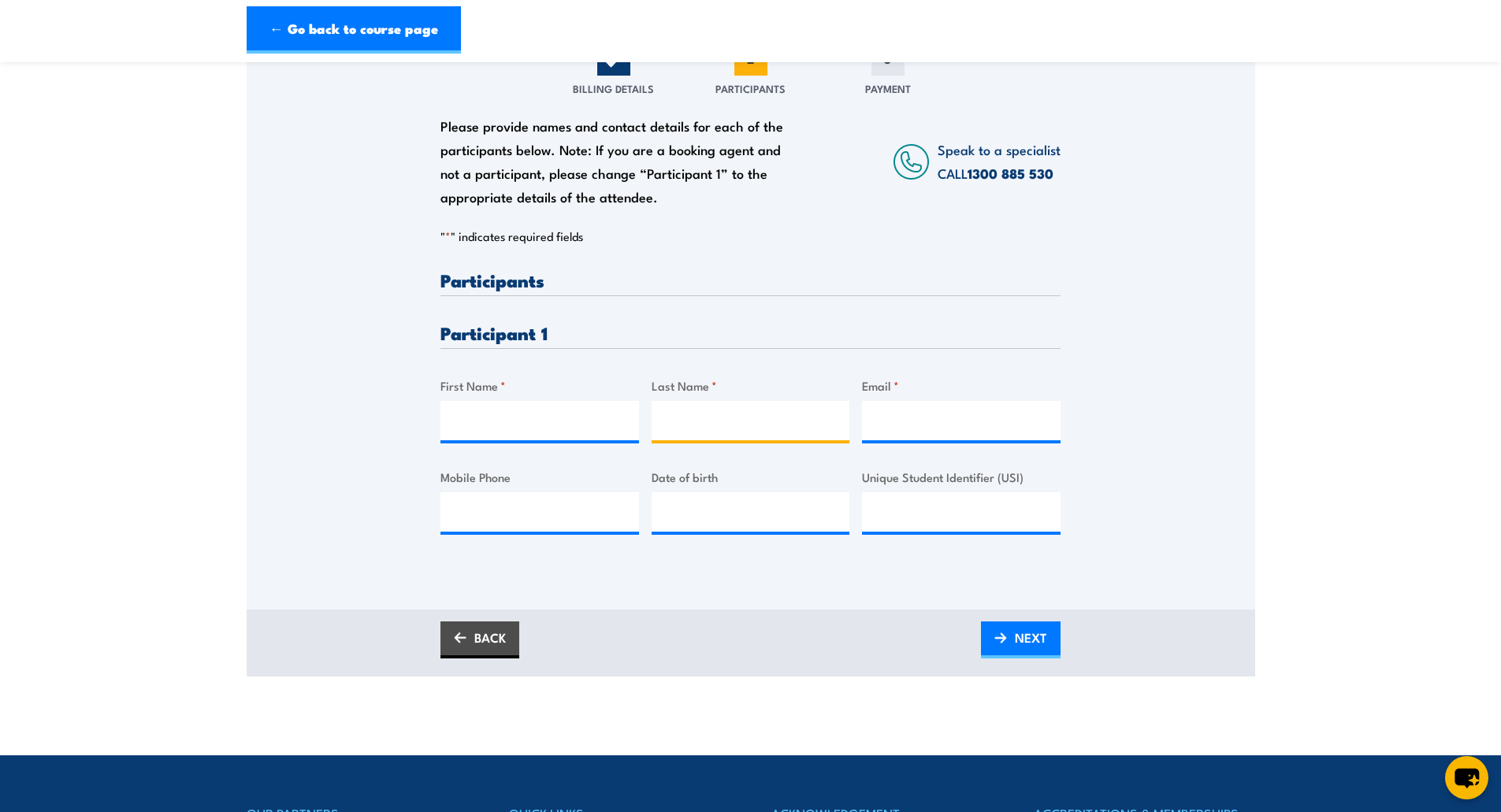
click at [699, 412] on input "Last Name *" at bounding box center [751, 420] width 198 height 40
paste input "Daniels, Adrian"
click at [735, 425] on input "Daniels, Adrian" at bounding box center [751, 420] width 198 height 40
type input "Daniels"
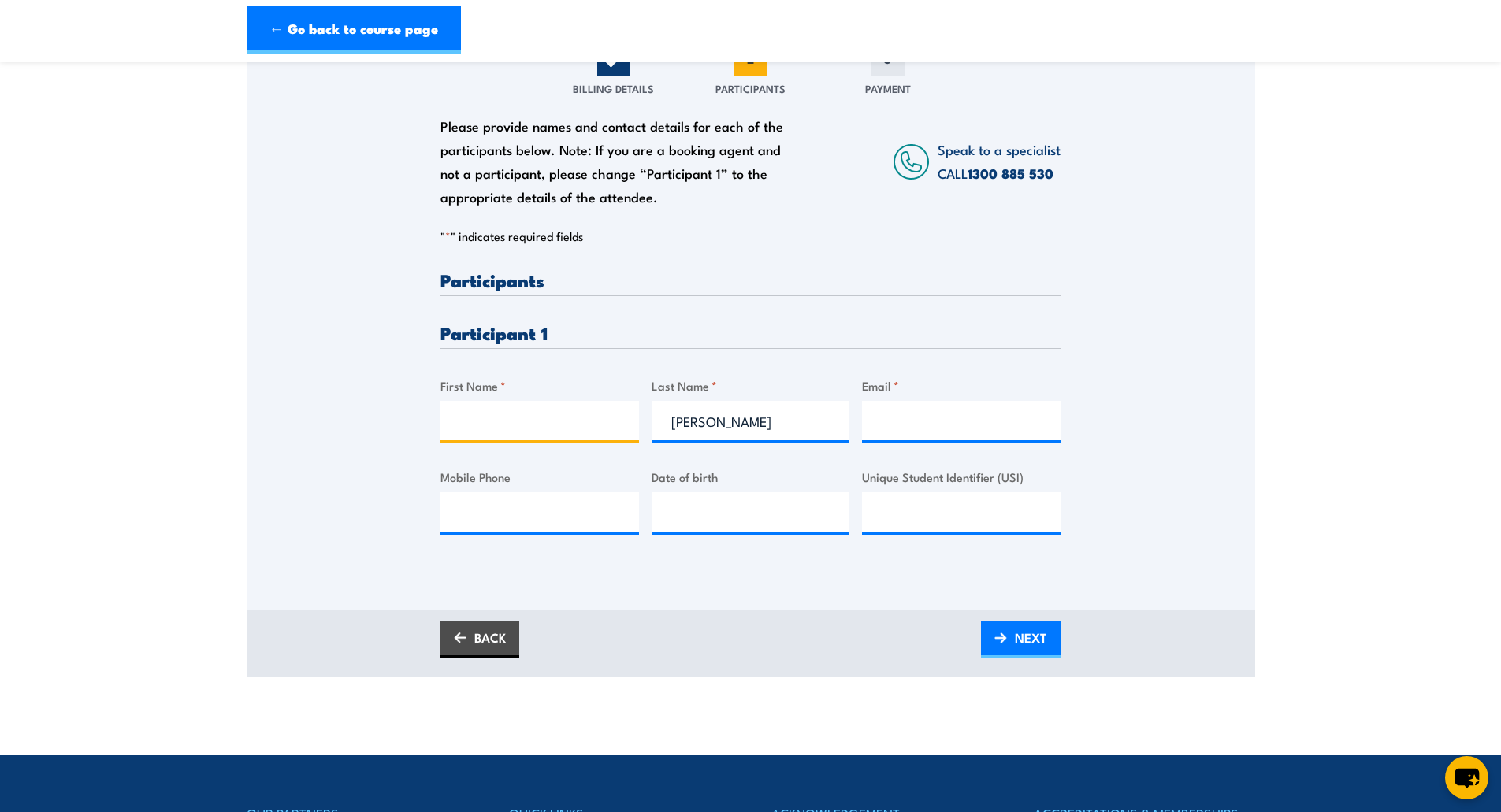
click at [530, 422] on input "First Name *" at bounding box center [539, 420] width 198 height 40
paste input "Adrian"
type input "Adrian"
click at [995, 423] on input "Email *" at bounding box center [961, 420] width 198 height 40
paste input "adrian.daniels@sparknel-dc.com.au"
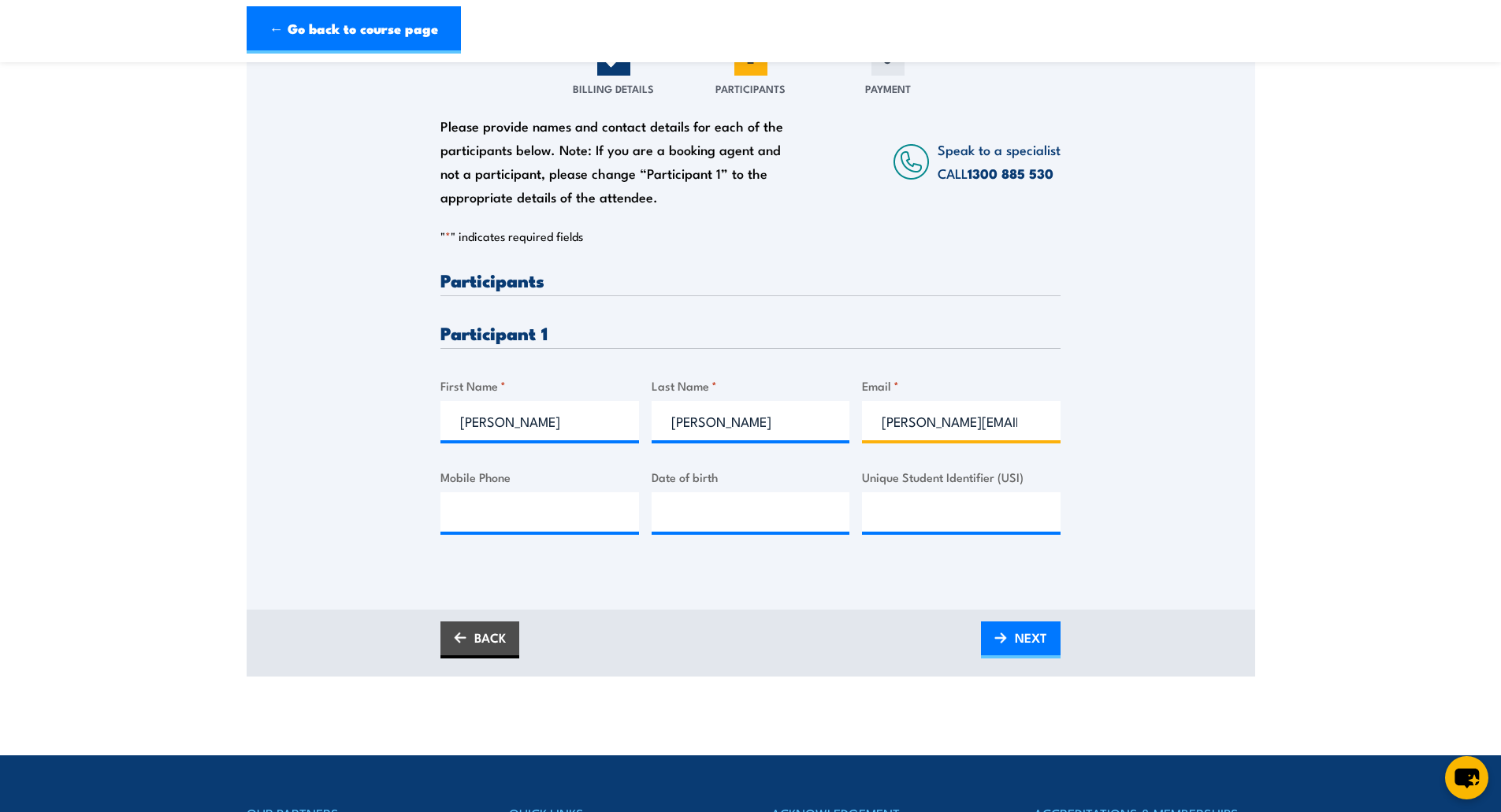
scroll to position [0, 74]
type input "adrian.daniels@sparknel-dc.com.au"
click at [524, 508] on input "Mobile Phone" at bounding box center [539, 512] width 198 height 40
paste input "0415 329 573"
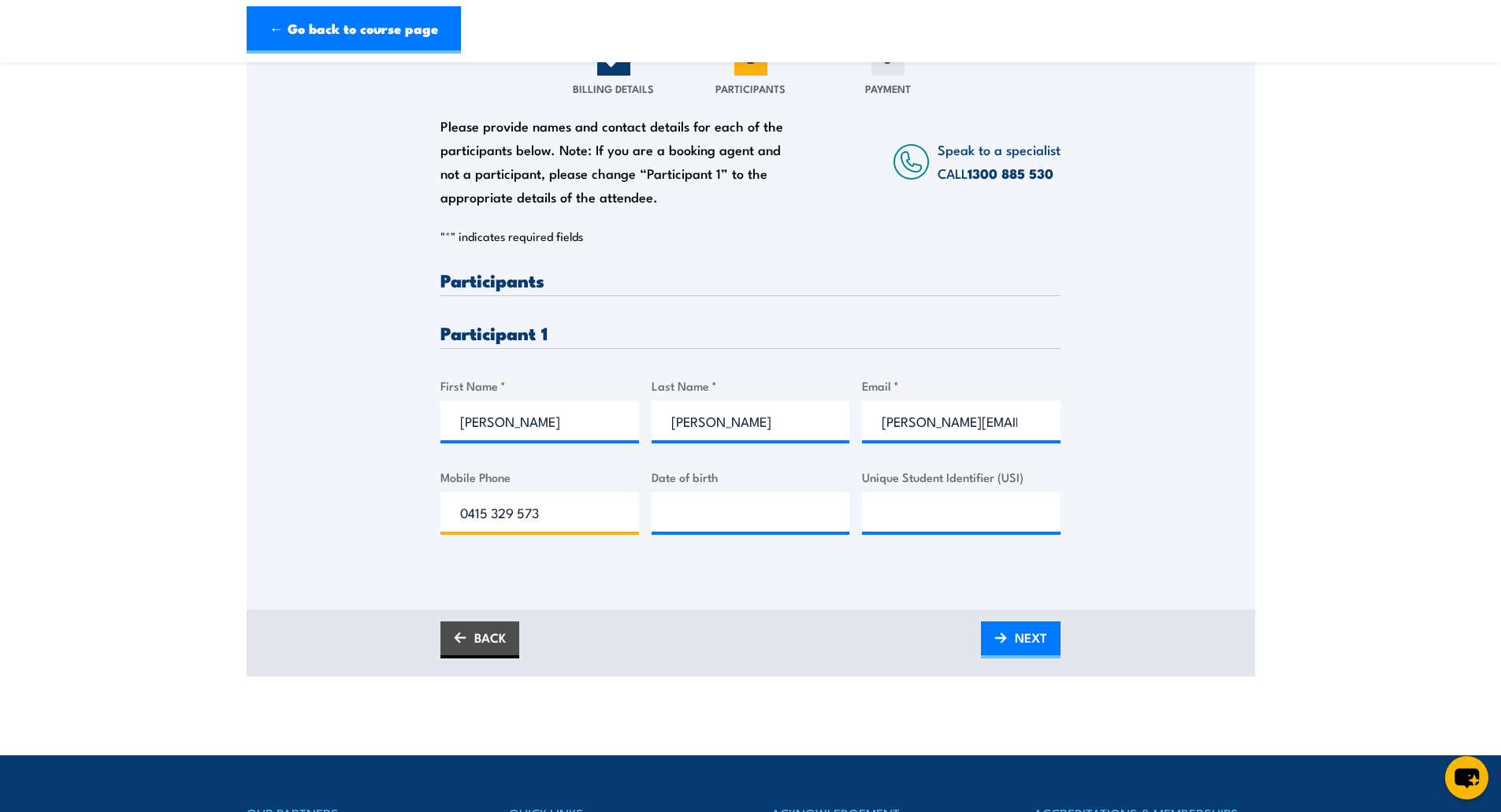
type input "0415 329 573"
click at [654, 501] on input "__/__/____" at bounding box center [751, 512] width 198 height 40
type input "26/01/1973"
click at [1024, 640] on span "NEXT" at bounding box center [1030, 638] width 32 height 42
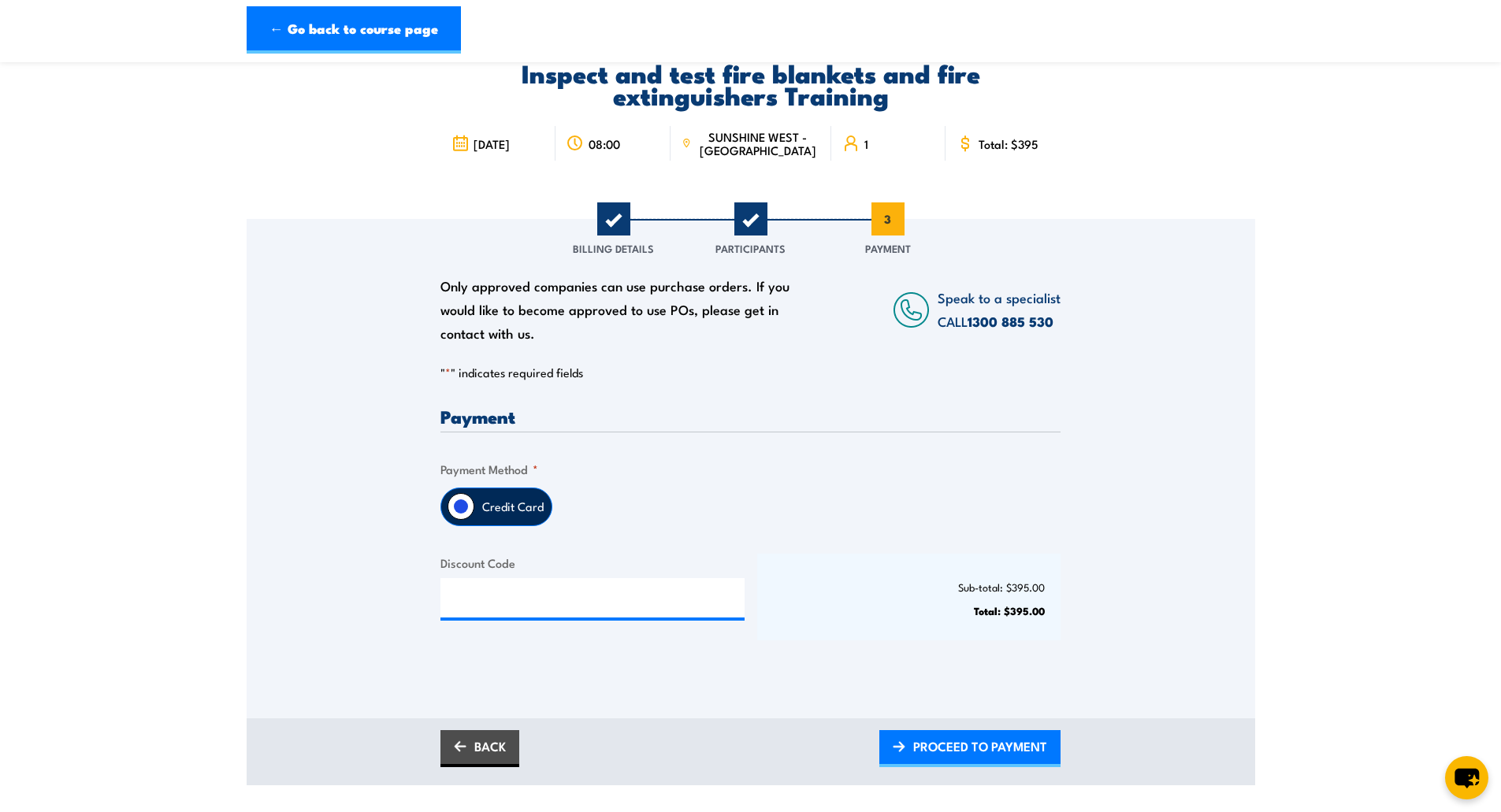
scroll to position [78, 0]
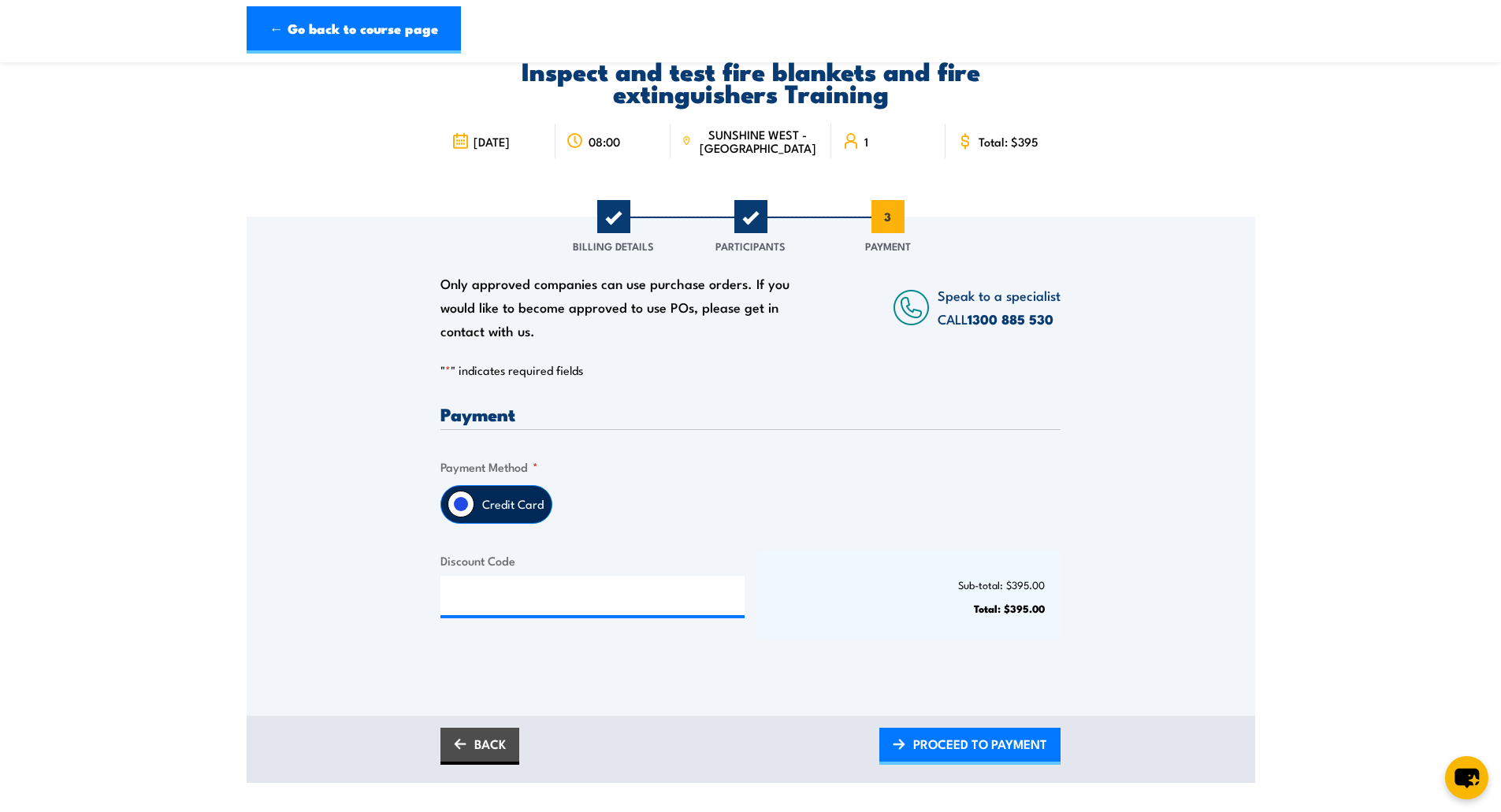
drag, startPoint x: 956, startPoint y: 749, endPoint x: 1008, endPoint y: 535, distance: 220.2
click at [956, 749] on span "PROCEED TO PAYMENT" at bounding box center [980, 743] width 134 height 42
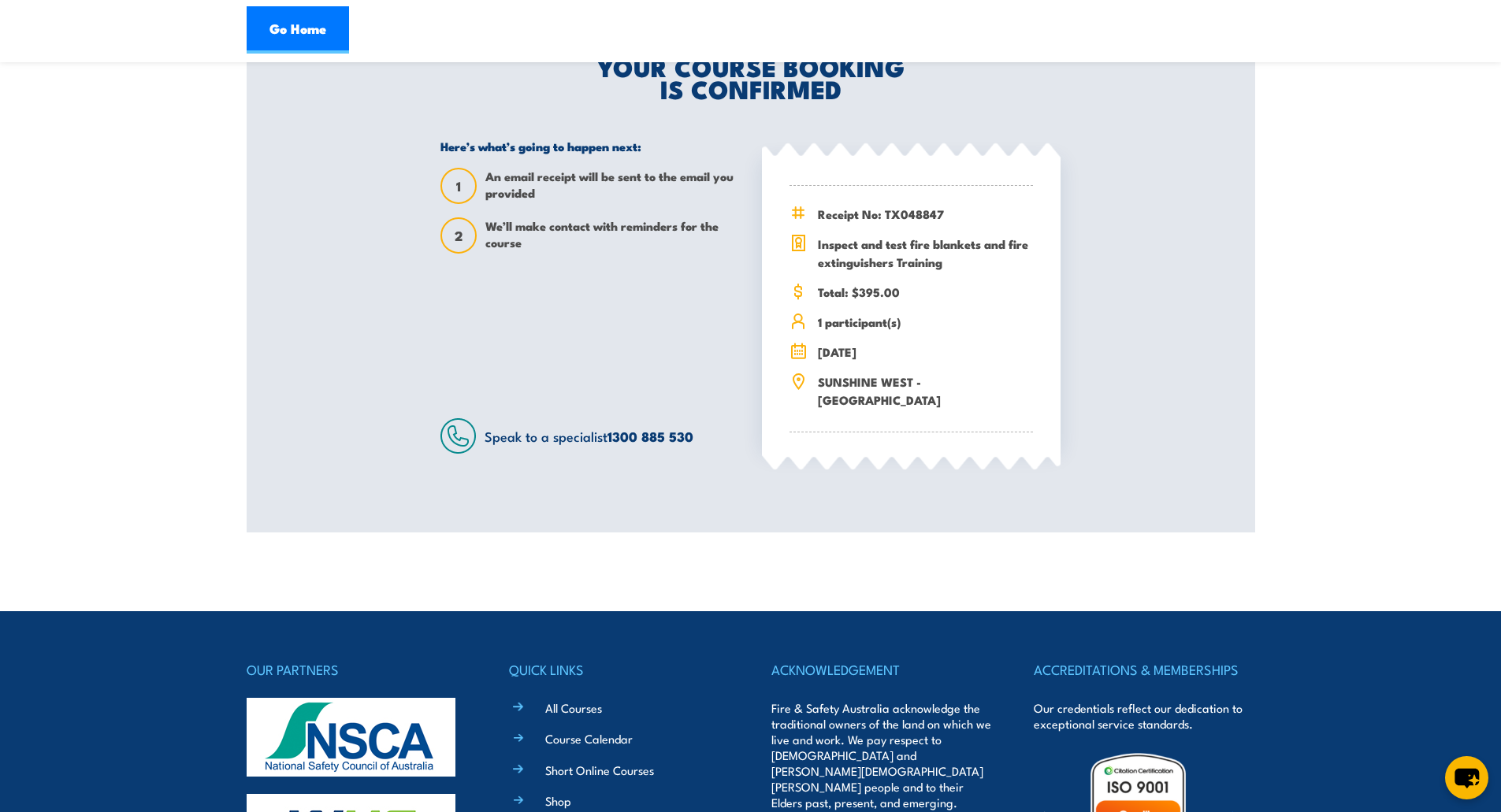
scroll to position [394, 0]
